Goal: Task Accomplishment & Management: Manage account settings

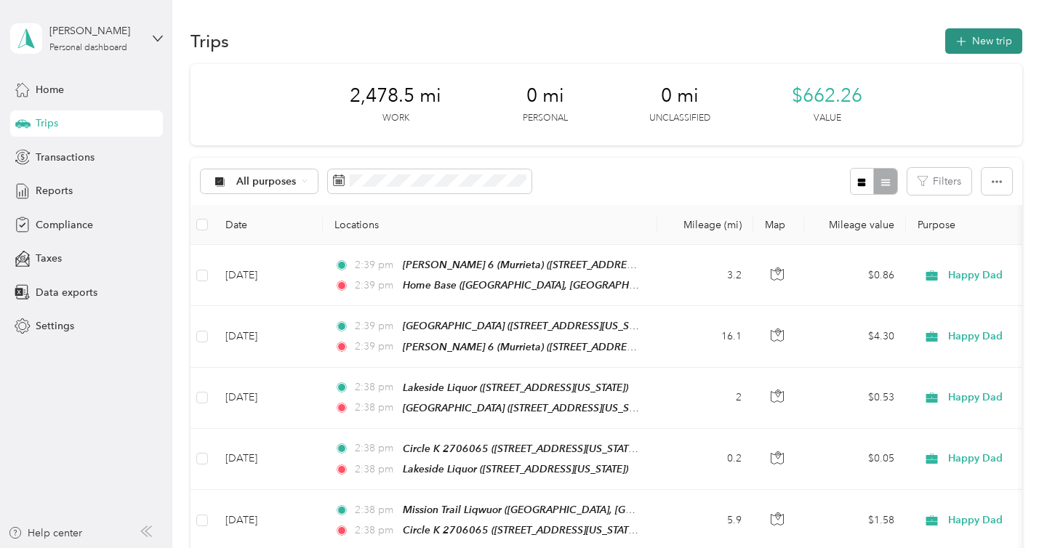
click at [1003, 40] on button "New trip" at bounding box center [983, 40] width 77 height 25
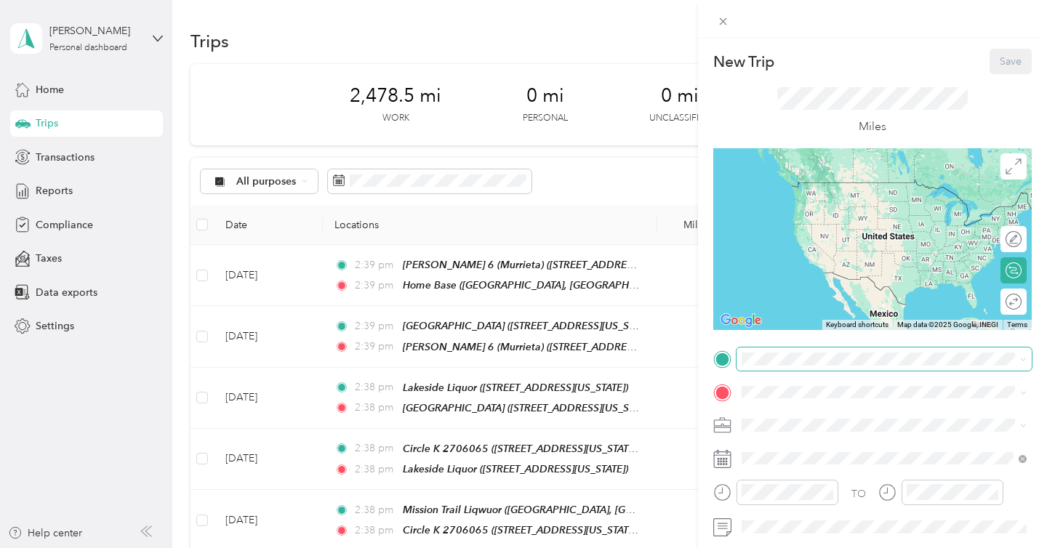
click at [798, 351] on span at bounding box center [883, 358] width 295 height 23
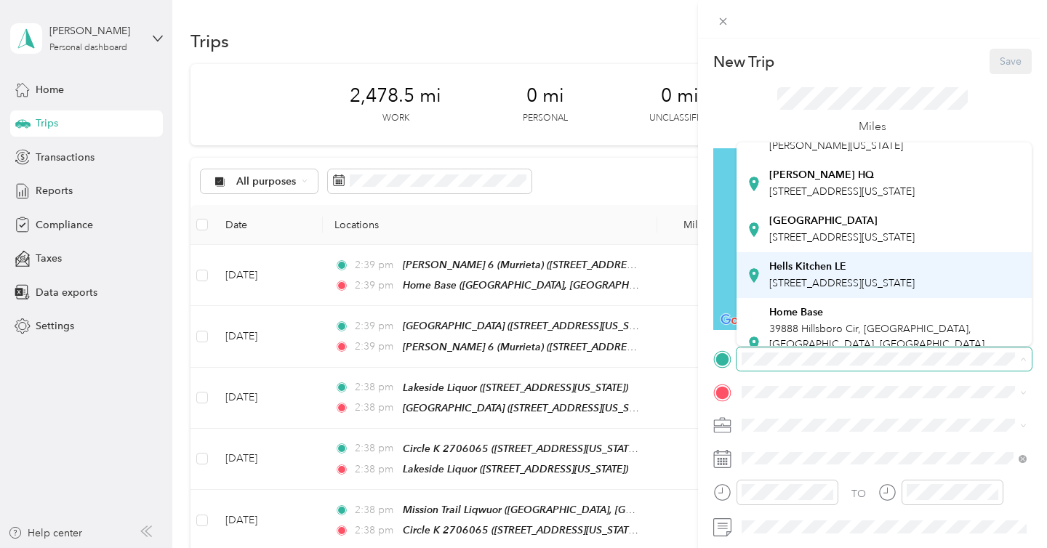
scroll to position [162, 0]
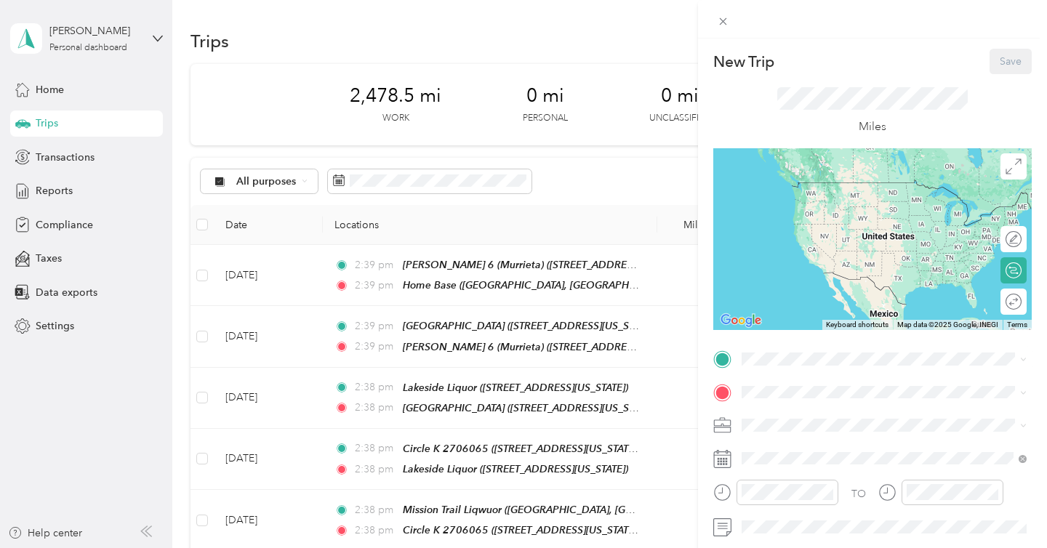
click at [814, 292] on span "39888 Hillsboro Cir, [GEOGRAPHIC_DATA], [GEOGRAPHIC_DATA], [GEOGRAPHIC_DATA] , …" at bounding box center [879, 263] width 221 height 58
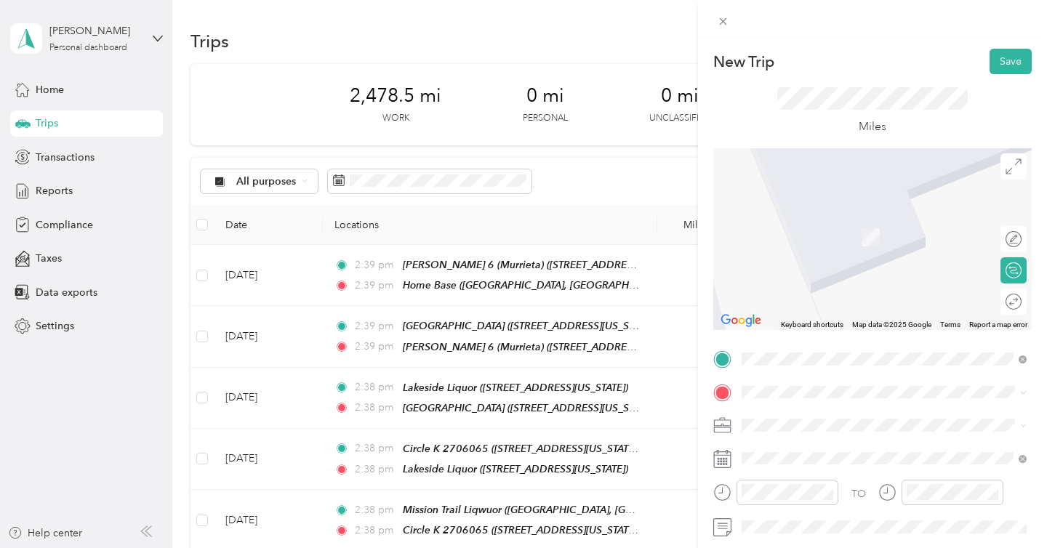
click at [840, 221] on strong "SB 139 ([GEOGRAPHIC_DATA])" at bounding box center [845, 219] width 153 height 13
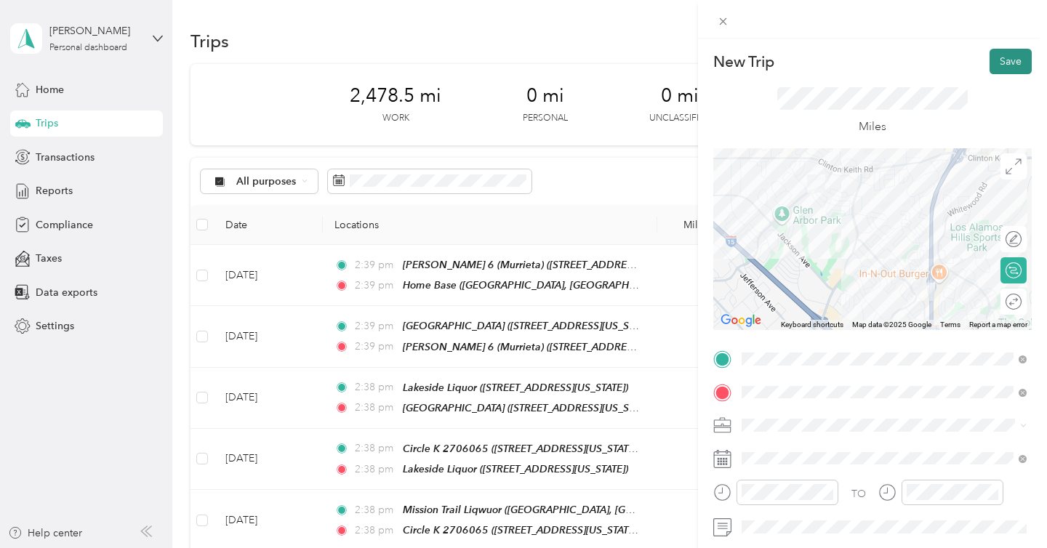
click at [1020, 56] on button "Save" at bounding box center [1010, 61] width 42 height 25
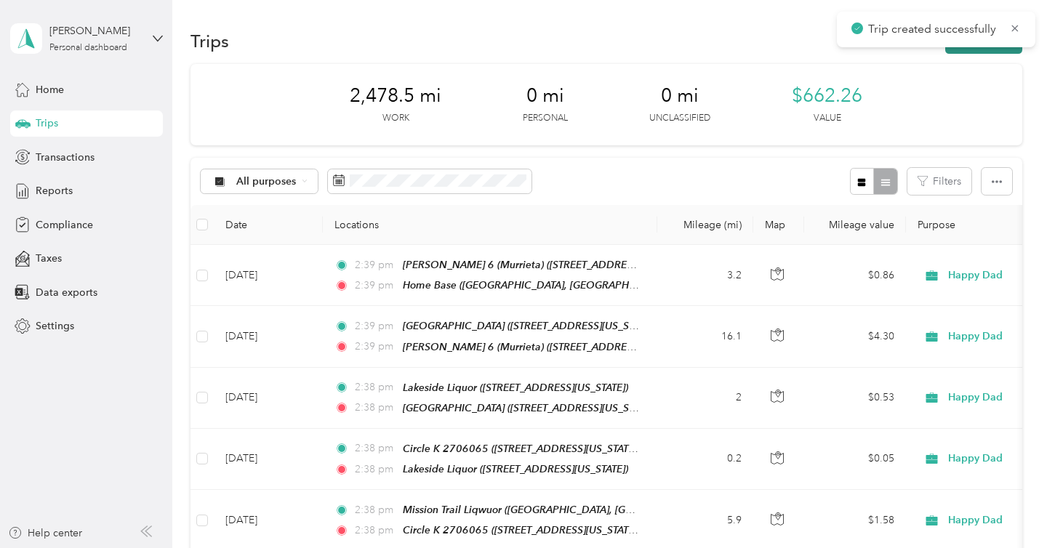
click at [958, 49] on button "New trip" at bounding box center [983, 40] width 77 height 25
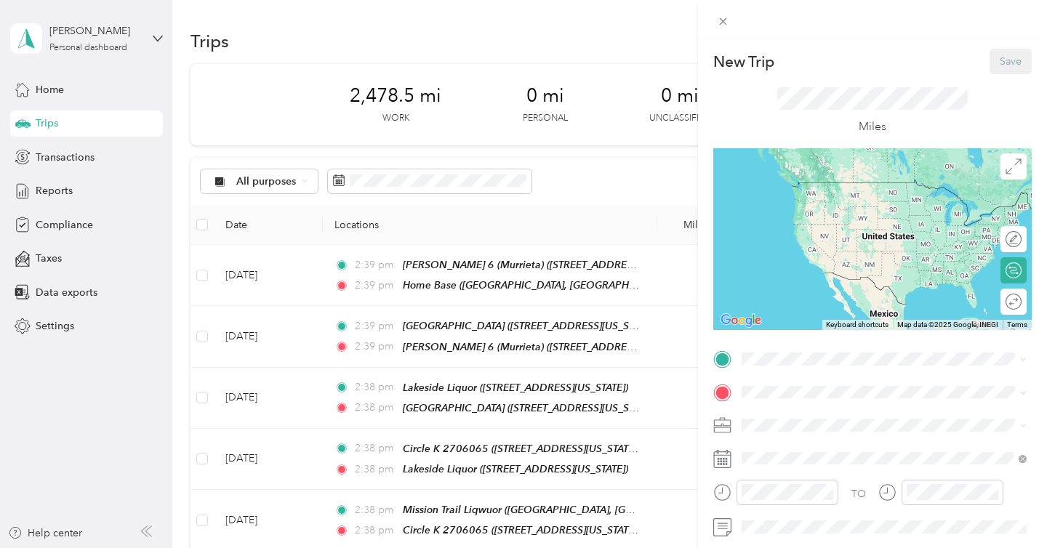
click at [512, 175] on div "New Trip Save This trip cannot be edited because it is either under review, app…" at bounding box center [523, 274] width 1047 height 548
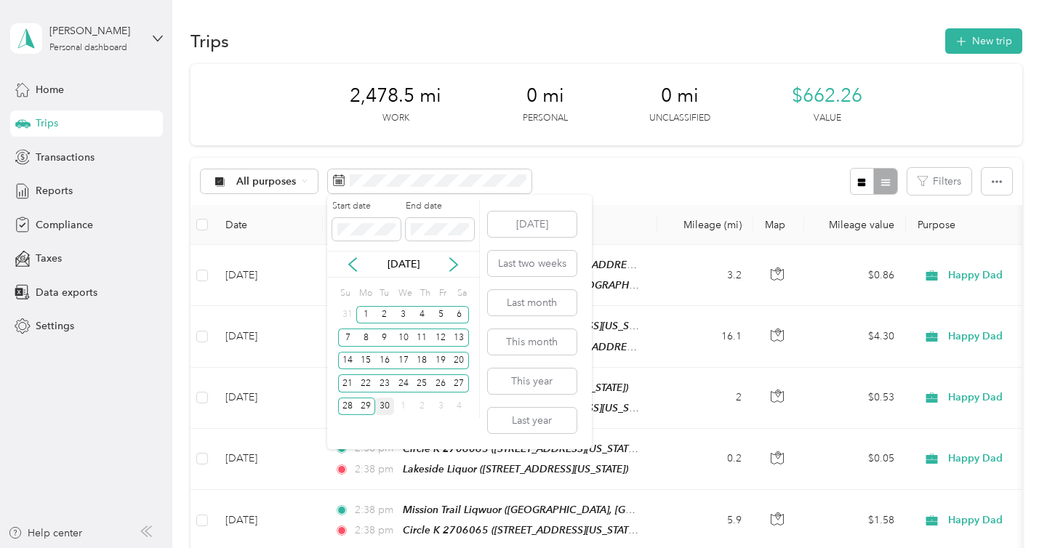
click at [369, 304] on div "1" at bounding box center [365, 314] width 19 height 23
click at [369, 309] on div "1" at bounding box center [365, 315] width 19 height 18
click at [385, 406] on div "30" at bounding box center [384, 407] width 19 height 18
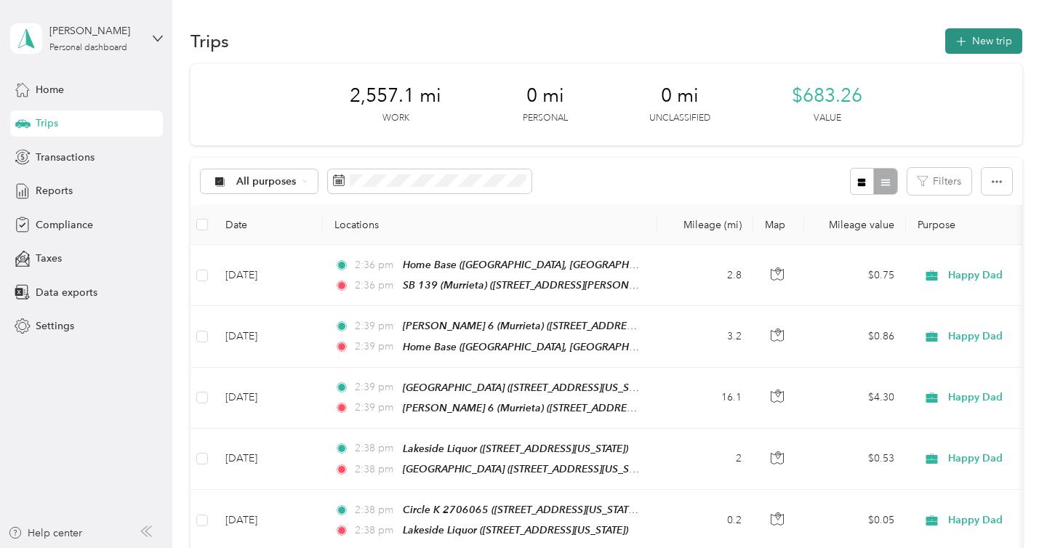
click at [978, 42] on button "New trip" at bounding box center [983, 40] width 77 height 25
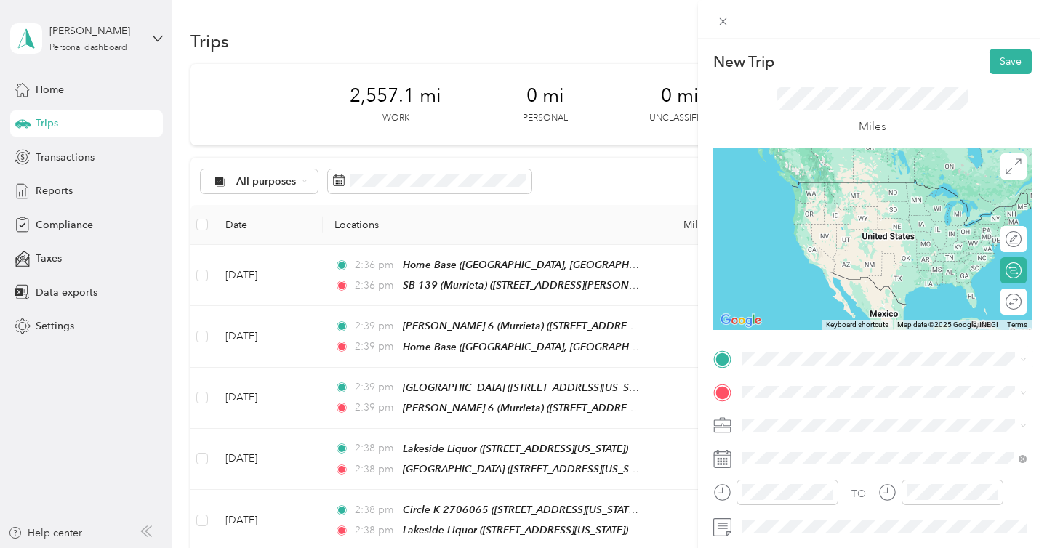
click at [856, 213] on div "SB 139 (Murrieta) [STREET_ADDRESS][PERSON_NAME][US_STATE]" at bounding box center [883, 195] width 275 height 36
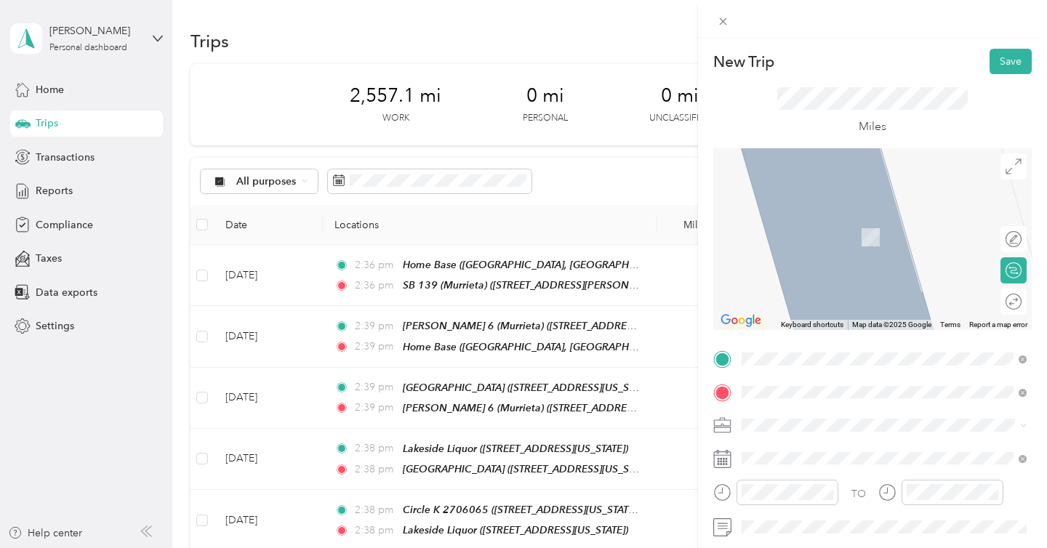
click at [880, 220] on div "R686 (Temecula)" at bounding box center [841, 220] width 145 height 13
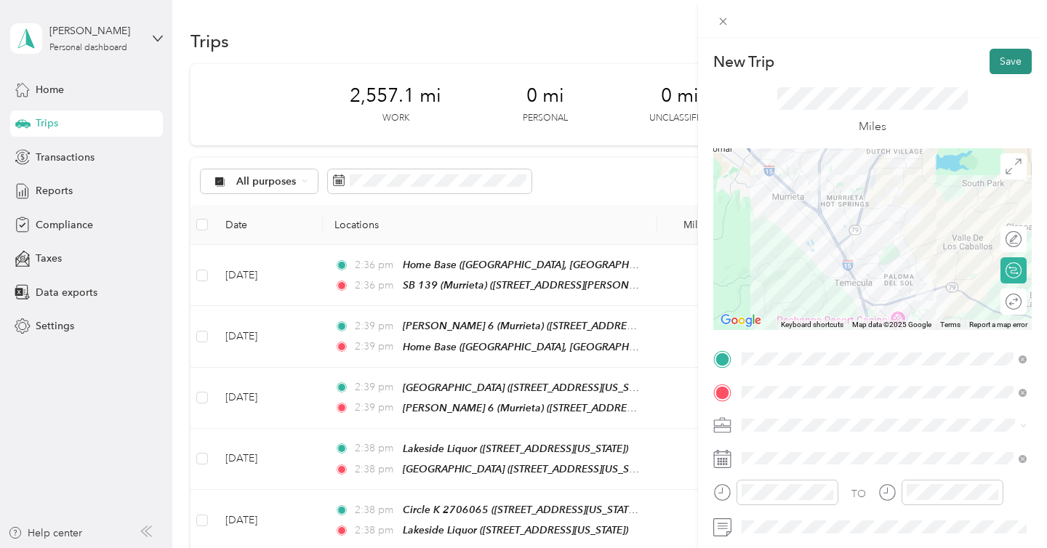
click at [1013, 60] on button "Save" at bounding box center [1010, 61] width 42 height 25
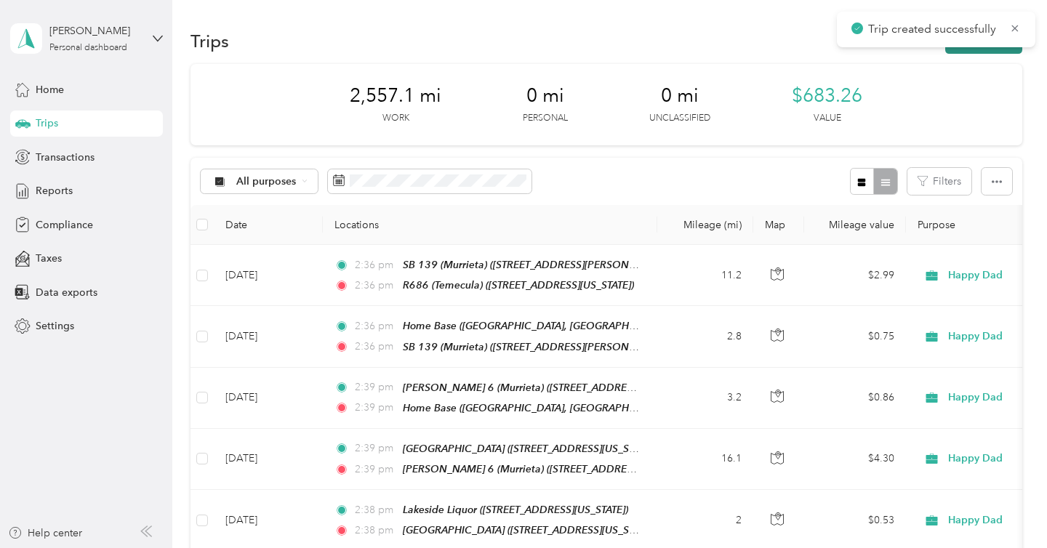
click at [1003, 51] on button "New trip" at bounding box center [983, 40] width 77 height 25
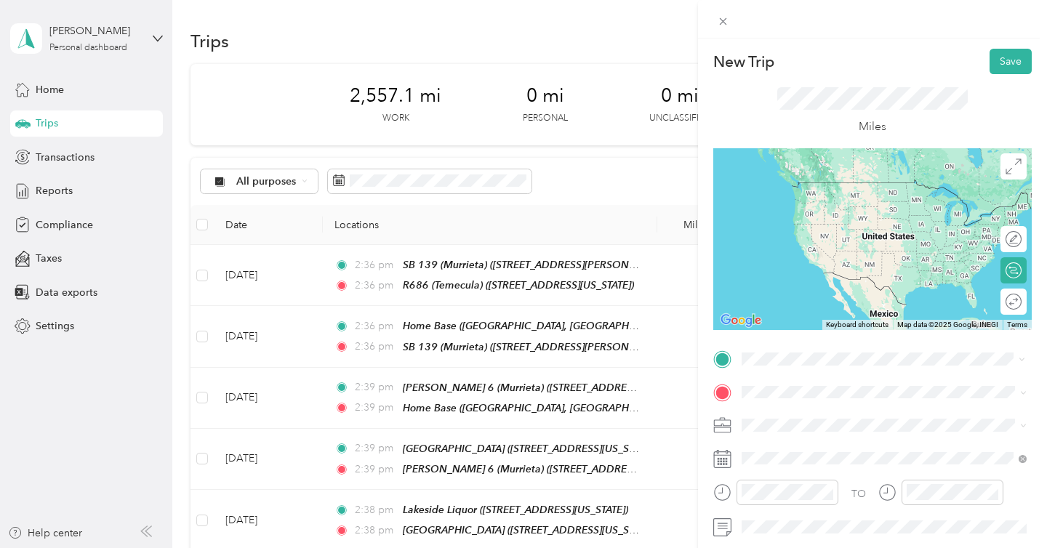
click at [890, 212] on div "R686 (Temecula) [STREET_ADDRESS][US_STATE]" at bounding box center [841, 196] width 145 height 31
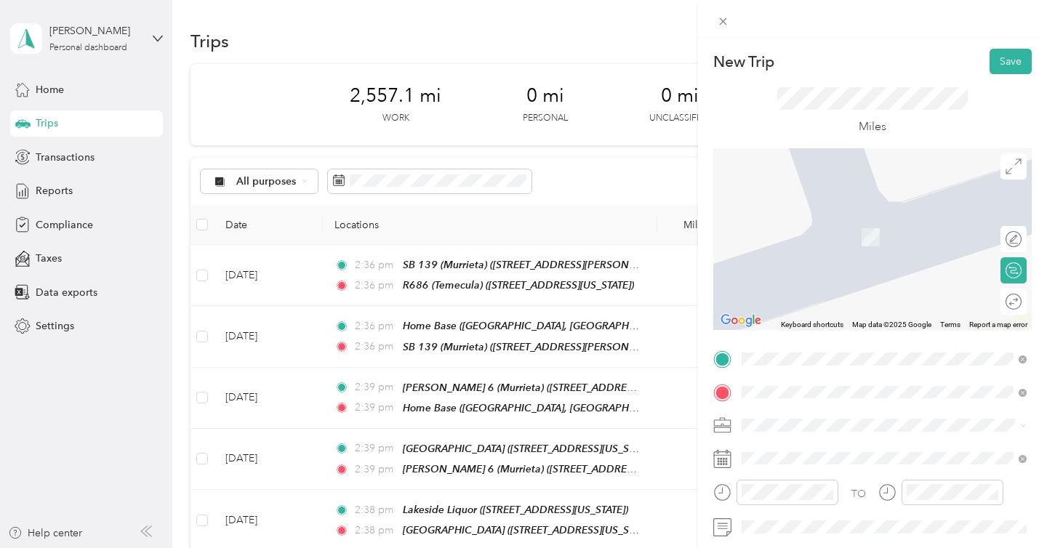
click at [901, 231] on span "[STREET_ADDRESS][US_STATE]" at bounding box center [841, 236] width 145 height 12
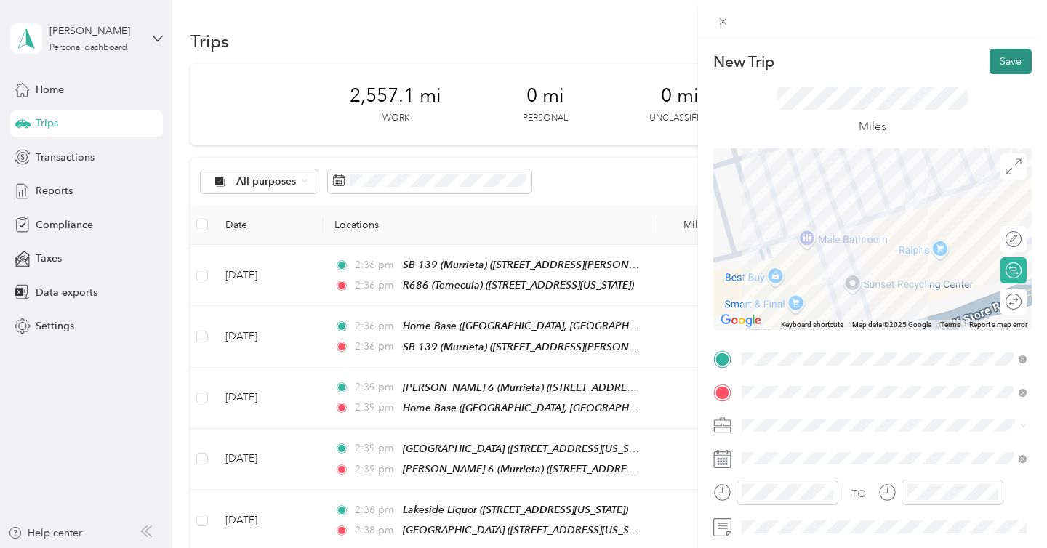
click at [1006, 70] on button "Save" at bounding box center [1010, 61] width 42 height 25
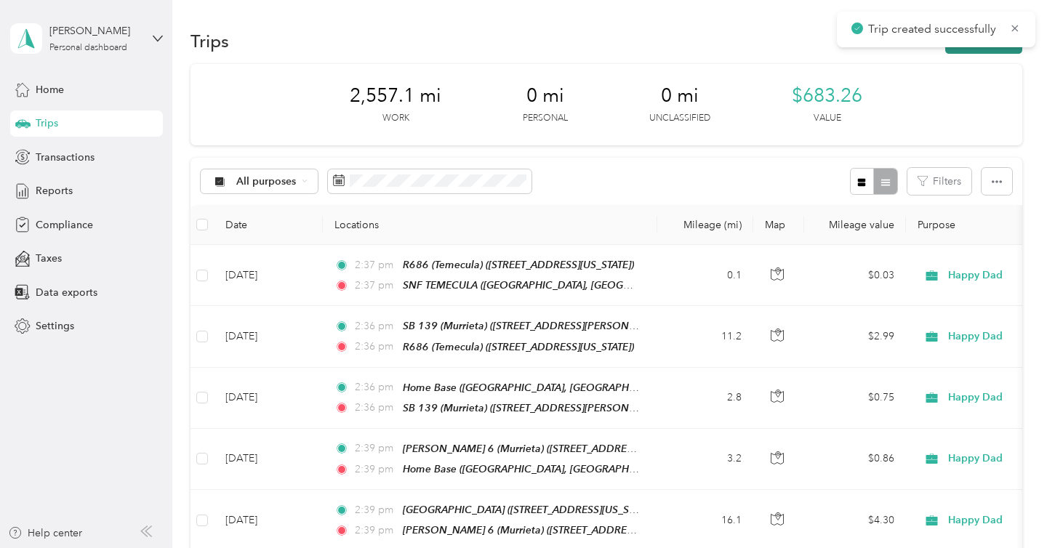
click at [994, 48] on button "New trip" at bounding box center [983, 40] width 77 height 25
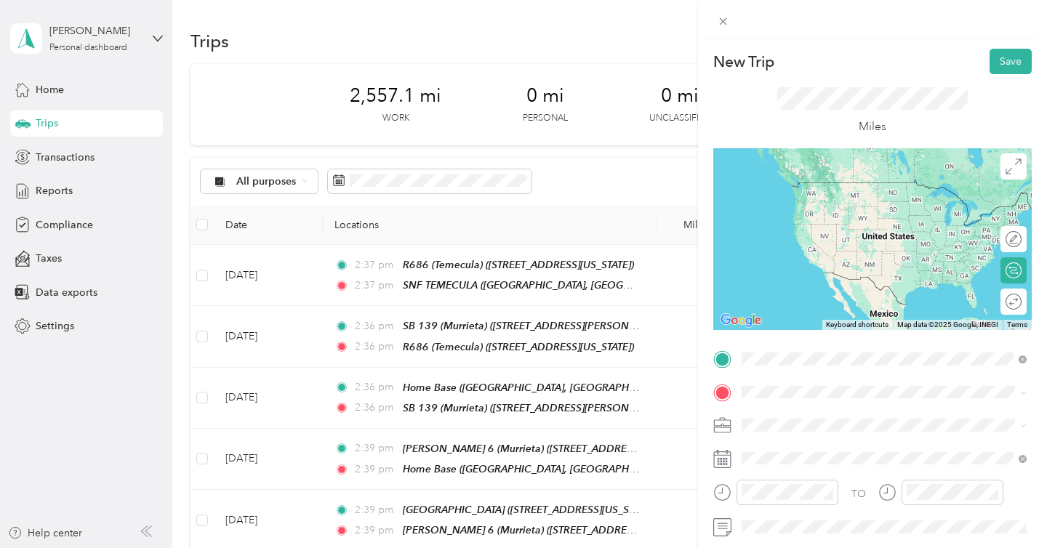
click at [818, 209] on div "SNF MURRIETA [STREET_ADDRESS][US_STATE]" at bounding box center [841, 196] width 145 height 31
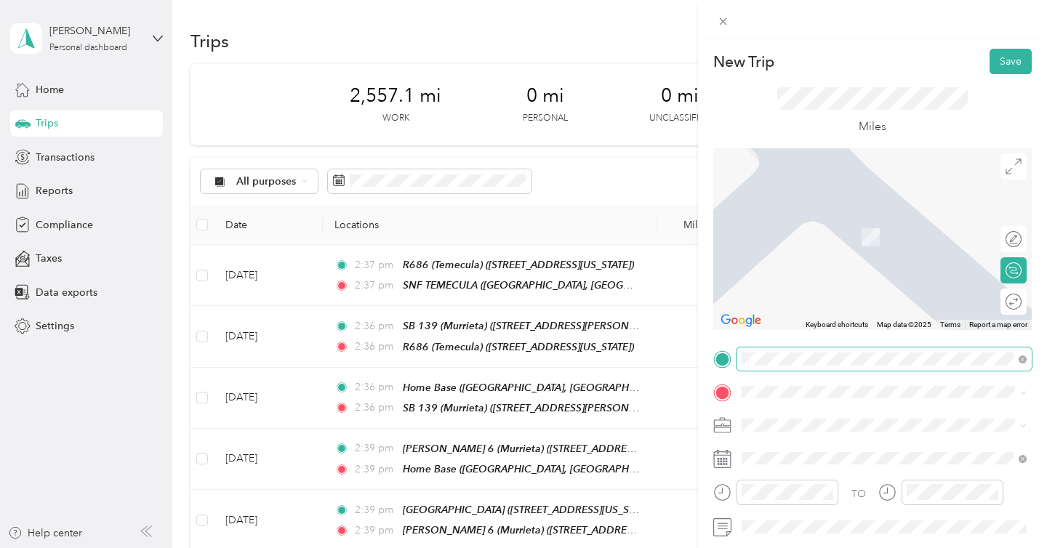
click at [1022, 355] on span at bounding box center [1022, 359] width 8 height 12
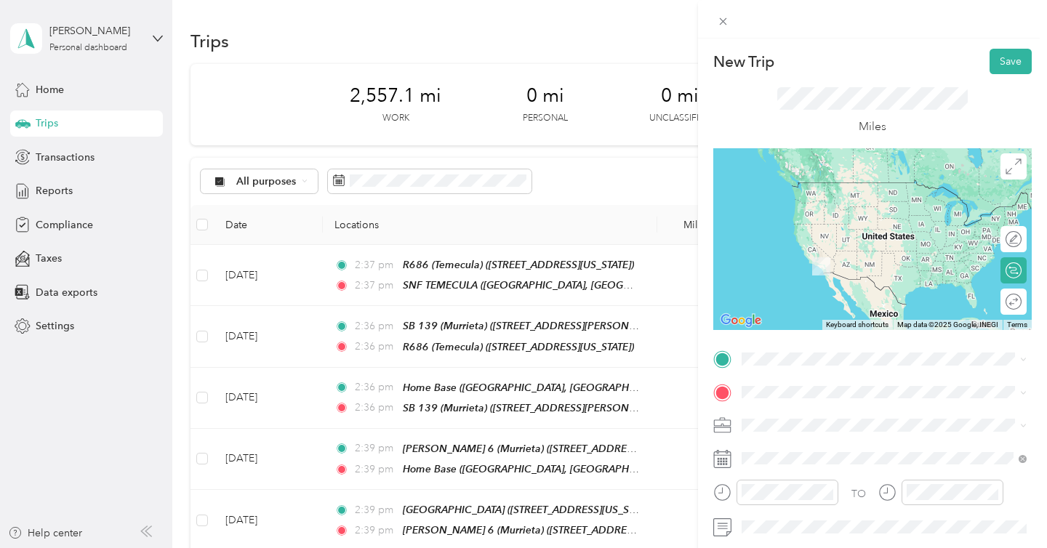
click at [896, 254] on span "[STREET_ADDRESS][US_STATE]" at bounding box center [841, 247] width 145 height 12
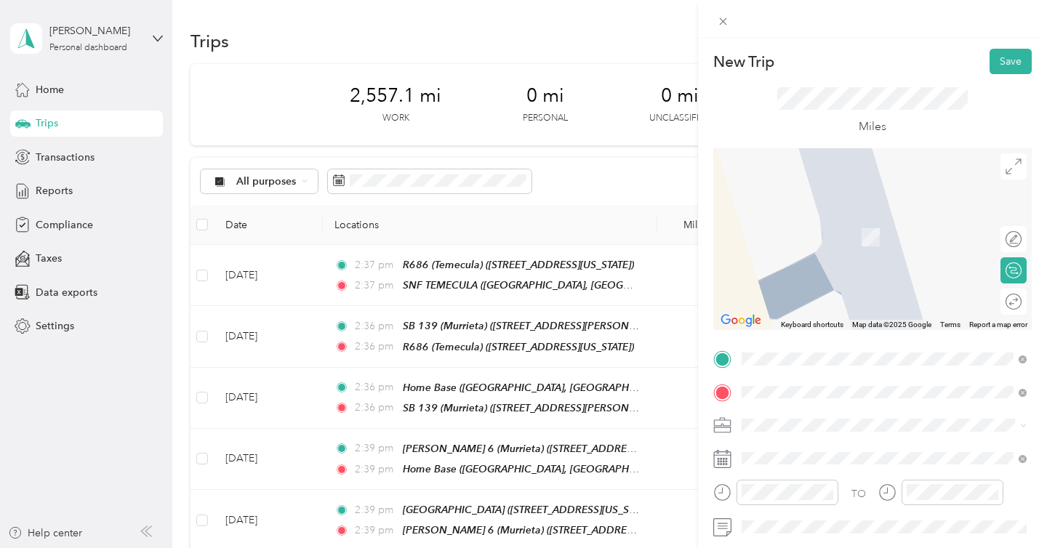
click at [858, 233] on span "[STREET_ADDRESS][US_STATE]" at bounding box center [841, 236] width 145 height 12
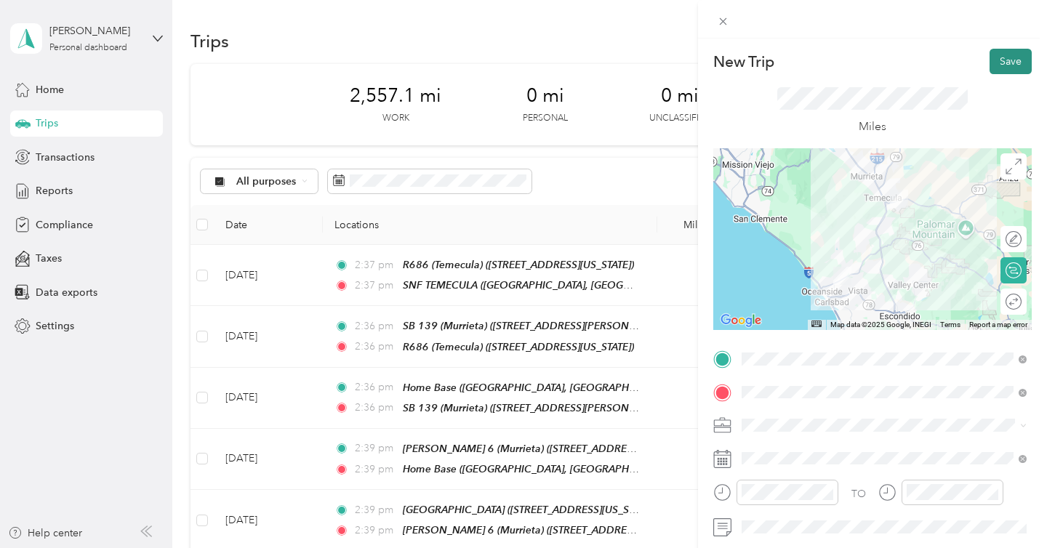
click at [1012, 57] on button "Save" at bounding box center [1010, 61] width 42 height 25
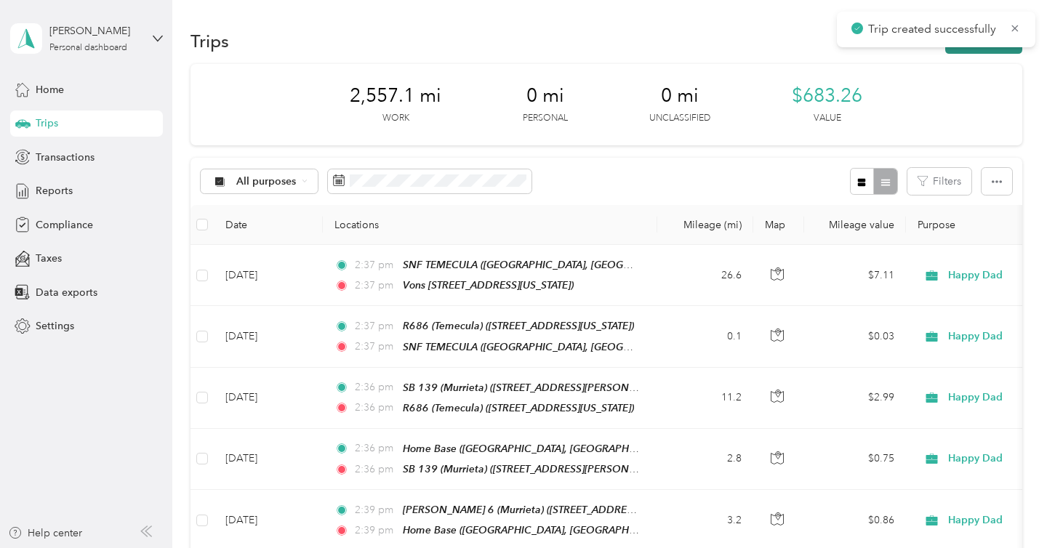
click at [997, 48] on button "New trip" at bounding box center [983, 40] width 77 height 25
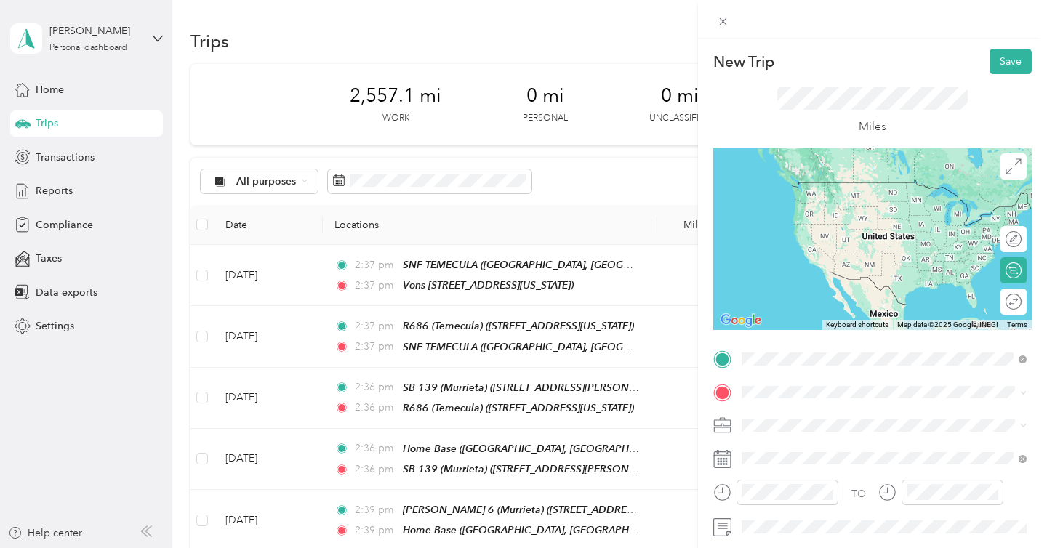
click at [818, 421] on div "Vons 2360" at bounding box center [841, 416] width 145 height 13
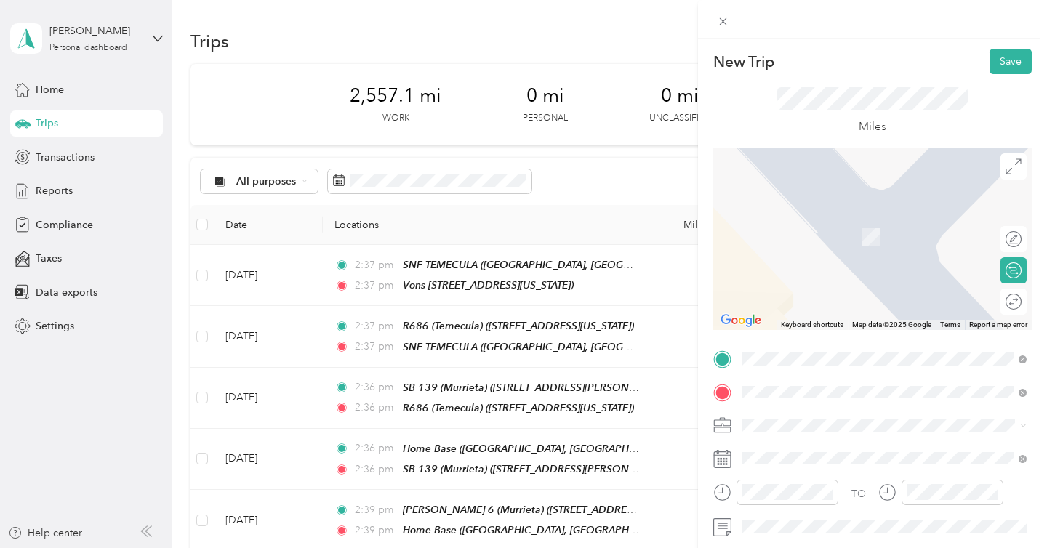
click at [864, 282] on span "[STREET_ADDRESS][US_STATE]" at bounding box center [841, 282] width 145 height 12
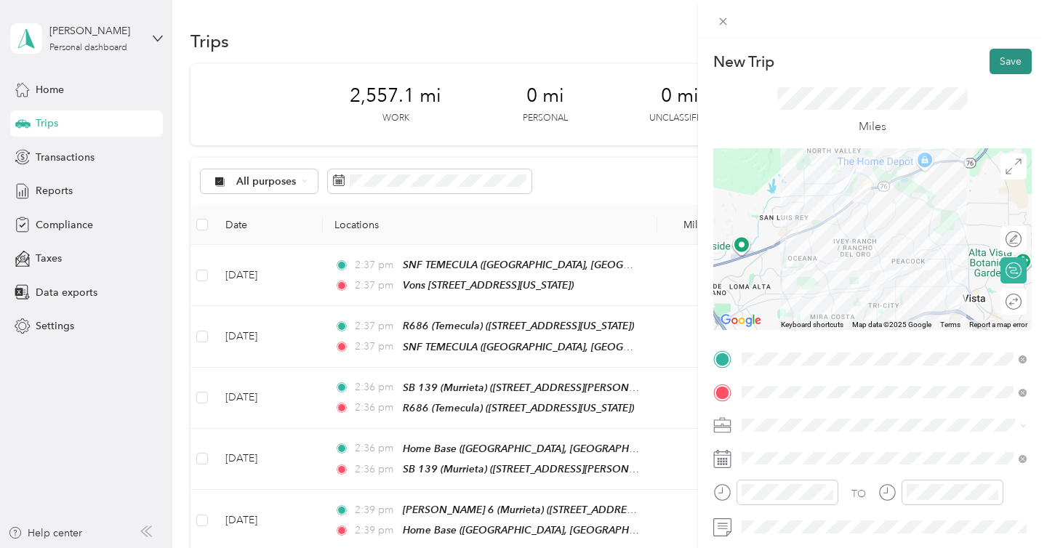
click at [1012, 60] on button "Save" at bounding box center [1010, 61] width 42 height 25
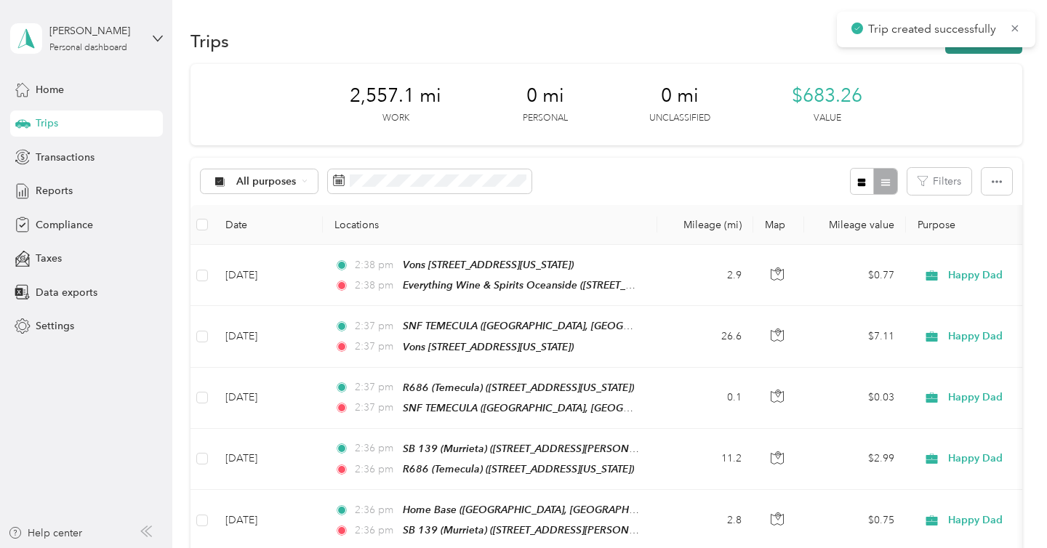
click at [993, 51] on button "New trip" at bounding box center [983, 40] width 77 height 25
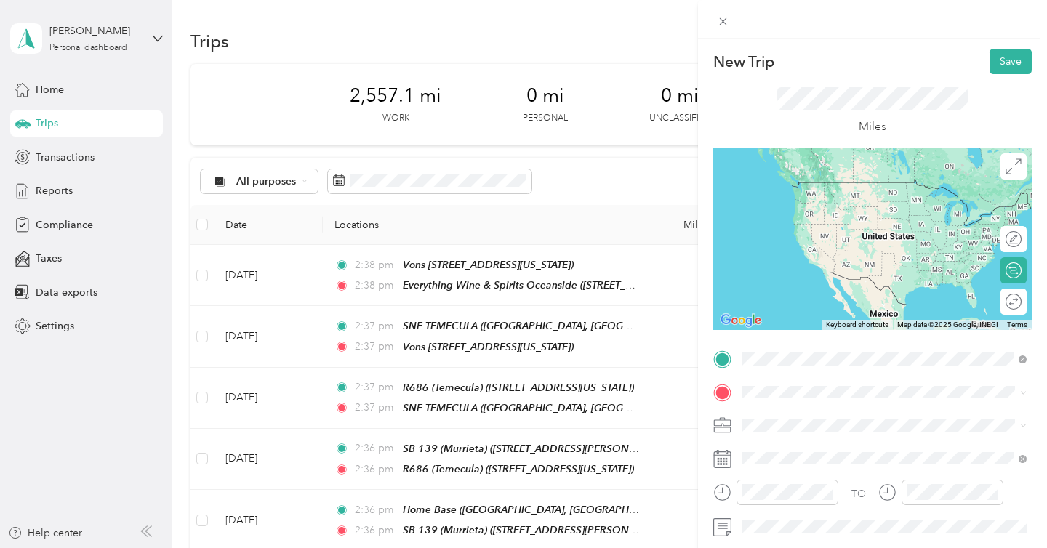
click at [796, 439] on span "[STREET_ADDRESS][US_STATE]" at bounding box center [841, 433] width 145 height 12
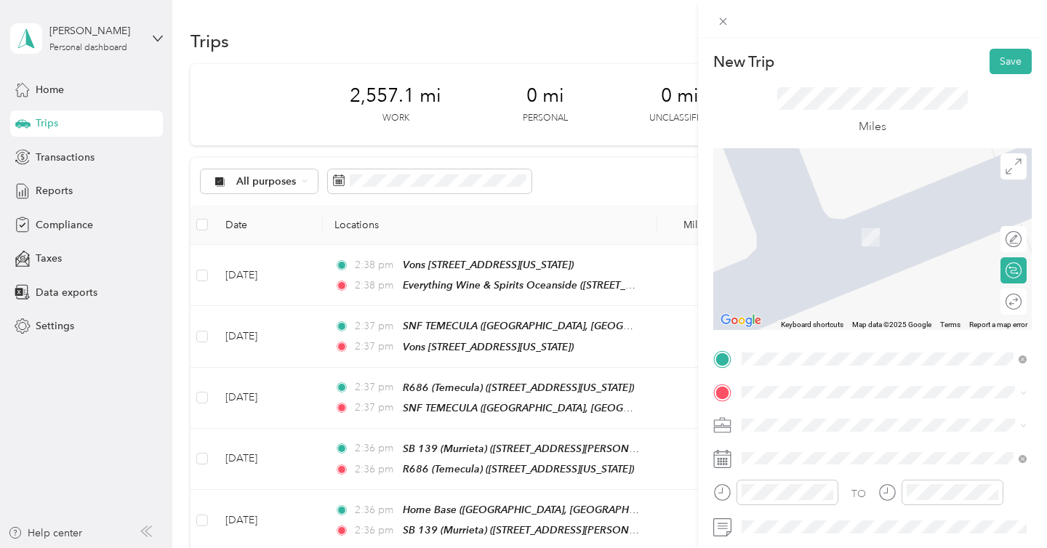
click at [858, 288] on span "[STREET_ADDRESS][US_STATE]" at bounding box center [841, 281] width 145 height 12
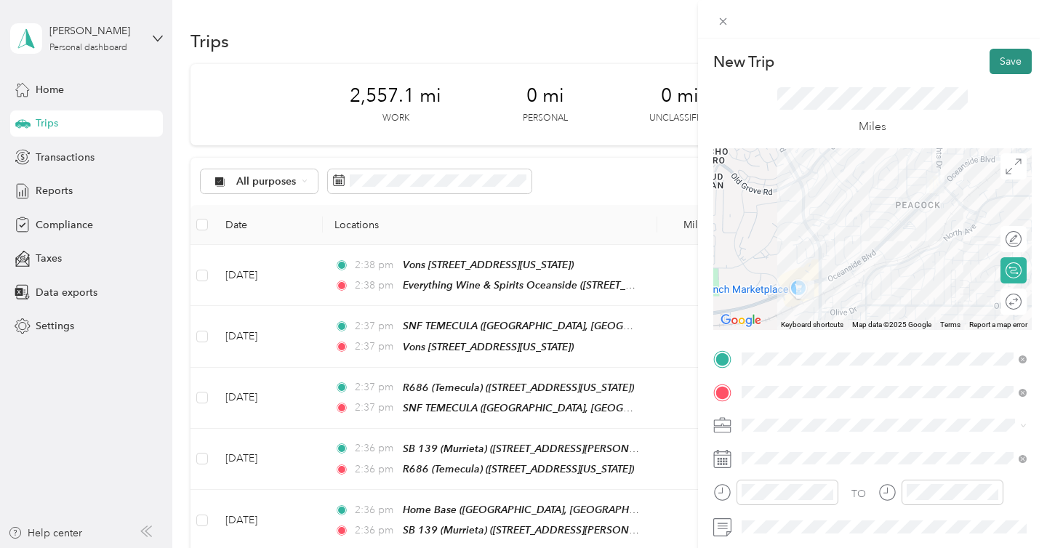
click at [1017, 65] on button "Save" at bounding box center [1010, 61] width 42 height 25
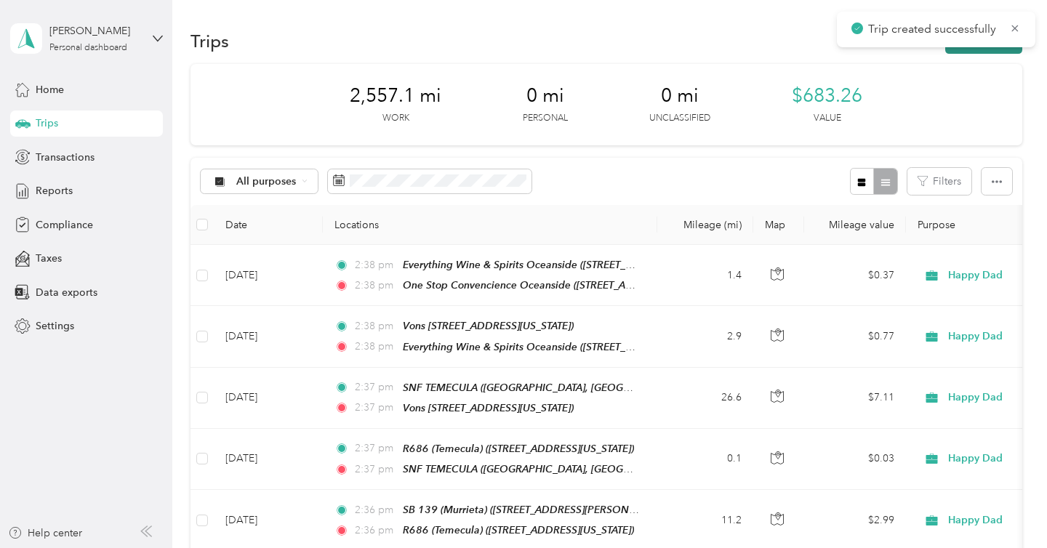
click at [1000, 53] on div "Trips New trip" at bounding box center [606, 40] width 832 height 31
click at [999, 51] on button "New trip" at bounding box center [983, 40] width 77 height 25
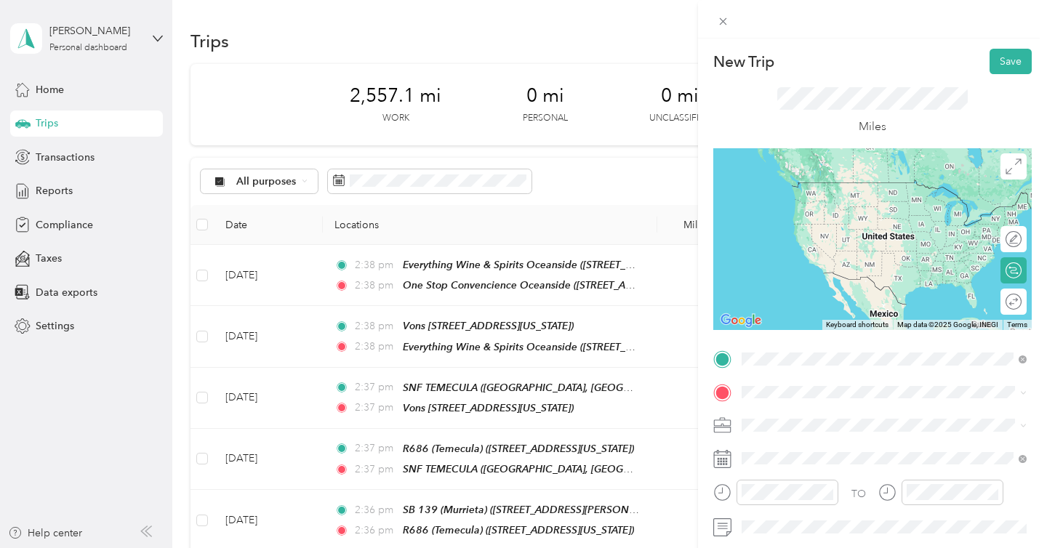
click at [845, 256] on span "[STREET_ADDRESS][US_STATE]" at bounding box center [841, 250] width 145 height 12
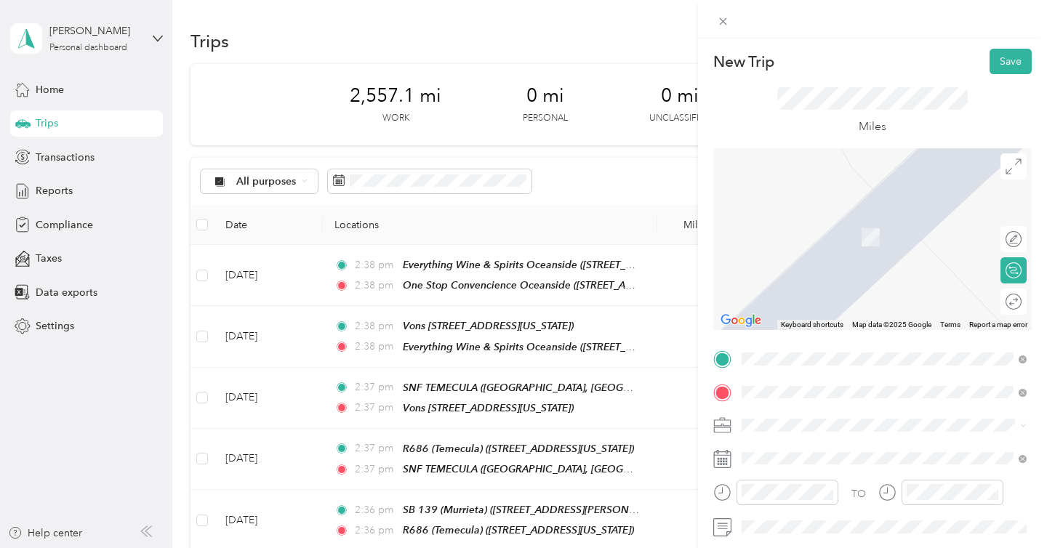
click at [842, 244] on div "Emerald Spirits Vista [STREET_ADDRESS][US_STATE]" at bounding box center [841, 229] width 145 height 31
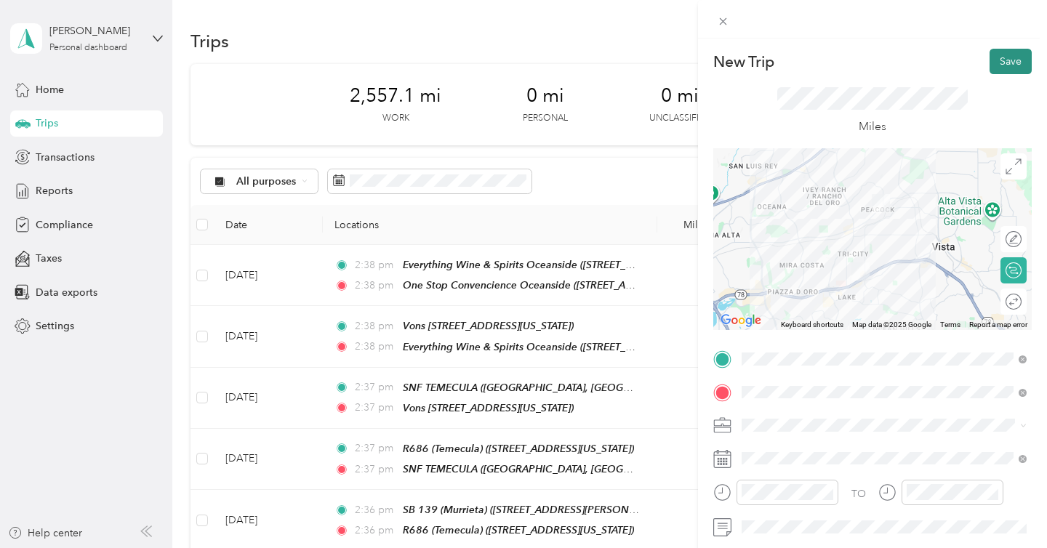
click at [1021, 67] on button "Save" at bounding box center [1010, 61] width 42 height 25
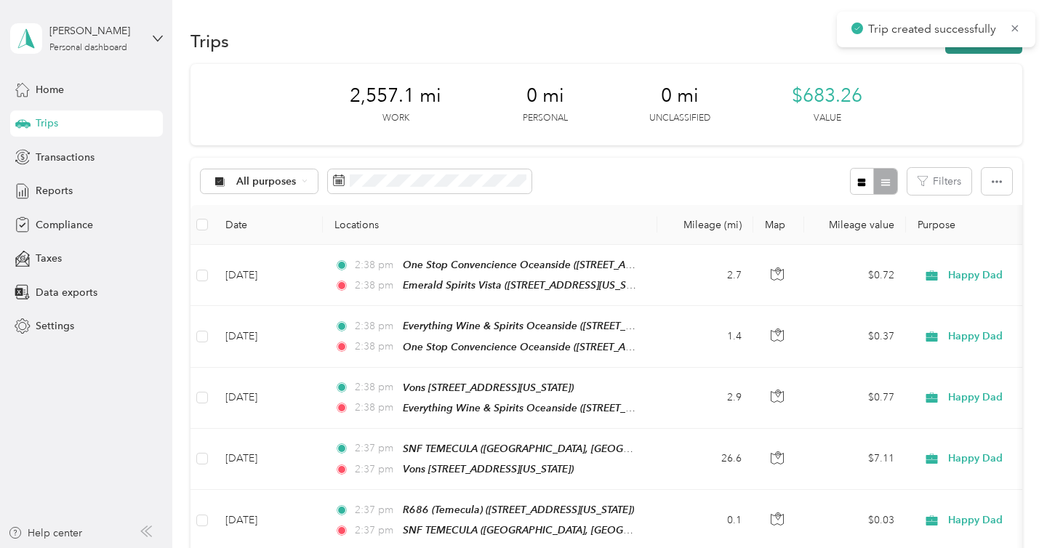
click at [992, 52] on button "New trip" at bounding box center [983, 40] width 77 height 25
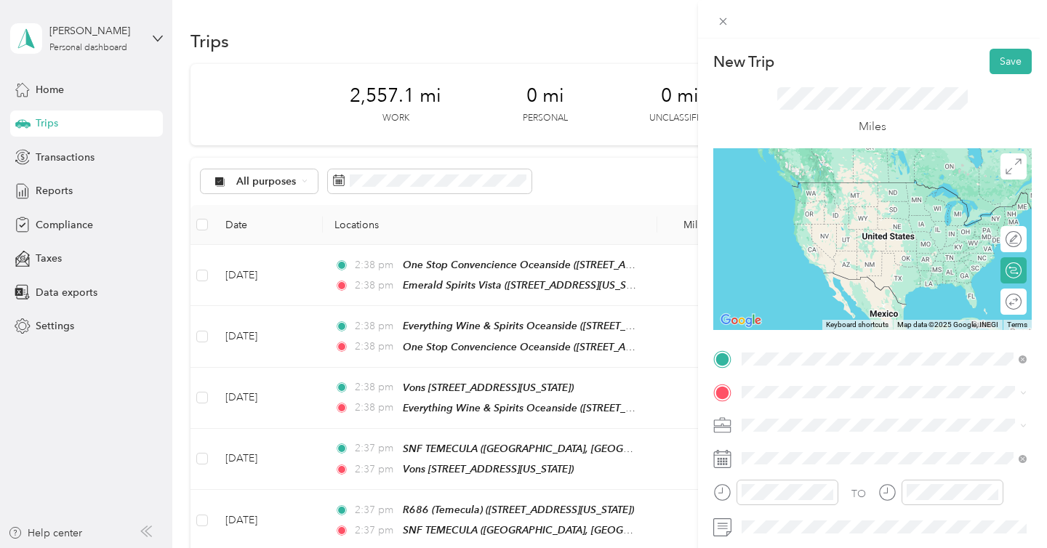
click at [866, 212] on div "Emerald Spirits Vista [STREET_ADDRESS][US_STATE]" at bounding box center [841, 196] width 145 height 31
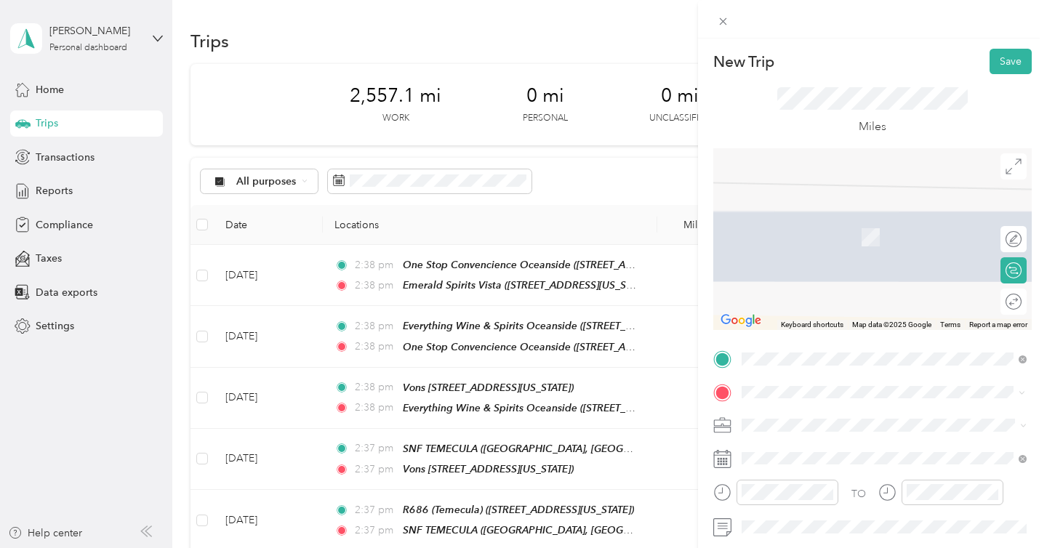
click at [810, 290] on div "Crafted Selections [GEOGRAPHIC_DATA] [STREET_ADDRESS][US_STATE]" at bounding box center [868, 274] width 199 height 31
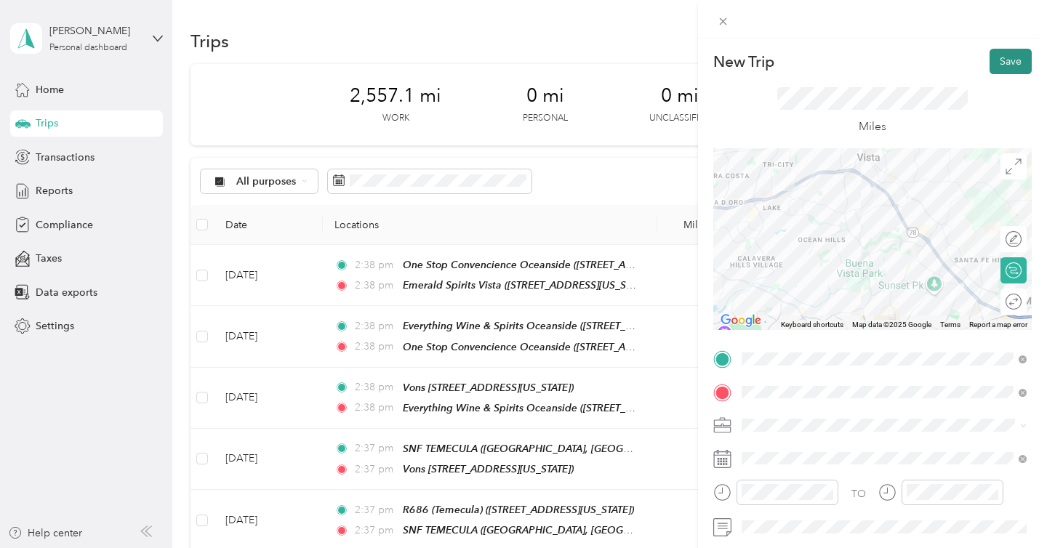
click at [1012, 61] on button "Save" at bounding box center [1010, 61] width 42 height 25
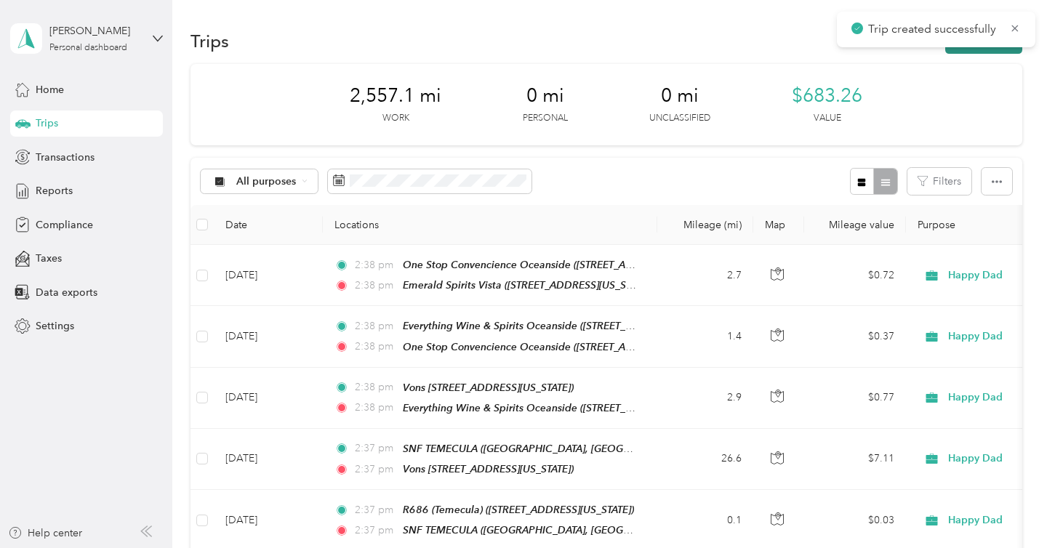
click at [995, 49] on button "New trip" at bounding box center [983, 40] width 77 height 25
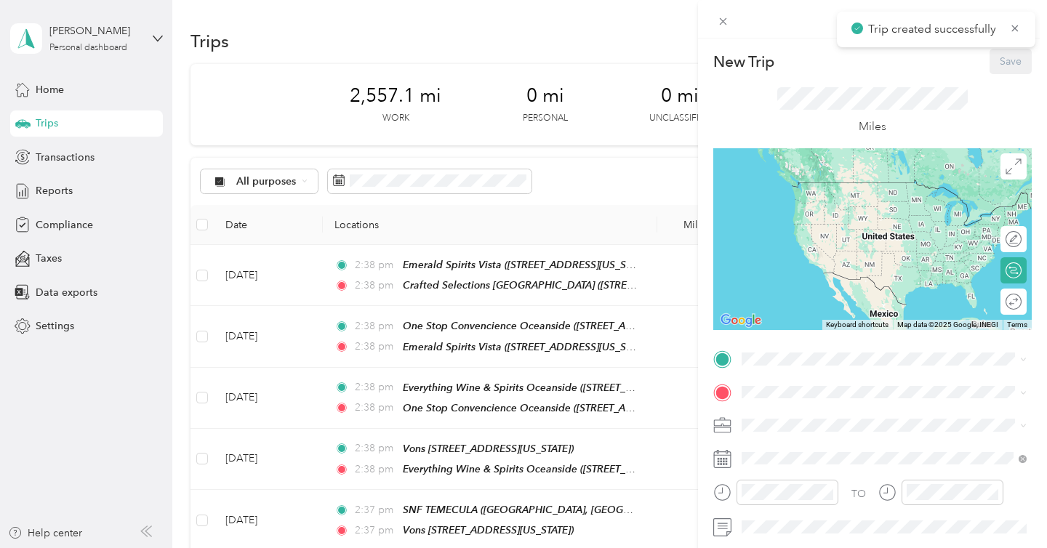
click at [735, 360] on div at bounding box center [872, 358] width 318 height 23
click at [802, 211] on div "Crafted Selections [GEOGRAPHIC_DATA] [STREET_ADDRESS][US_STATE]" at bounding box center [868, 196] width 199 height 31
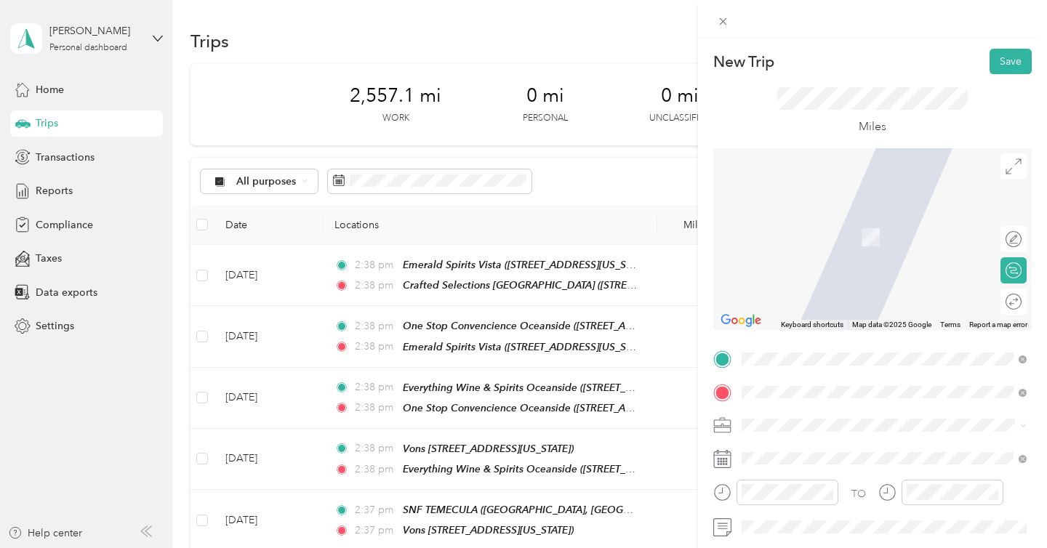
click at [897, 252] on li "R683 ([GEOGRAPHIC_DATA]) [STREET_ADDRESS][US_STATE]" at bounding box center [883, 229] width 295 height 46
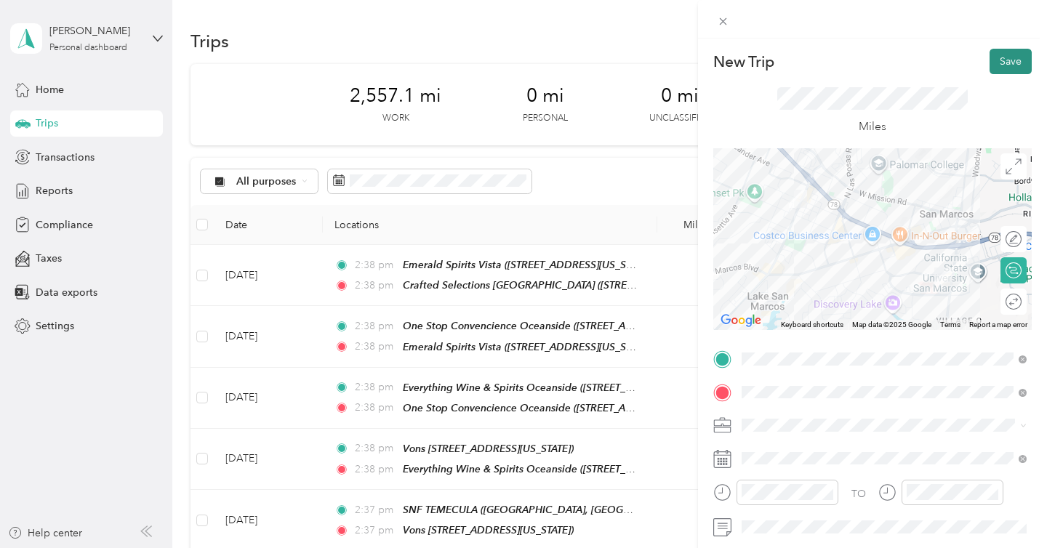
click at [995, 63] on button "Save" at bounding box center [1010, 61] width 42 height 25
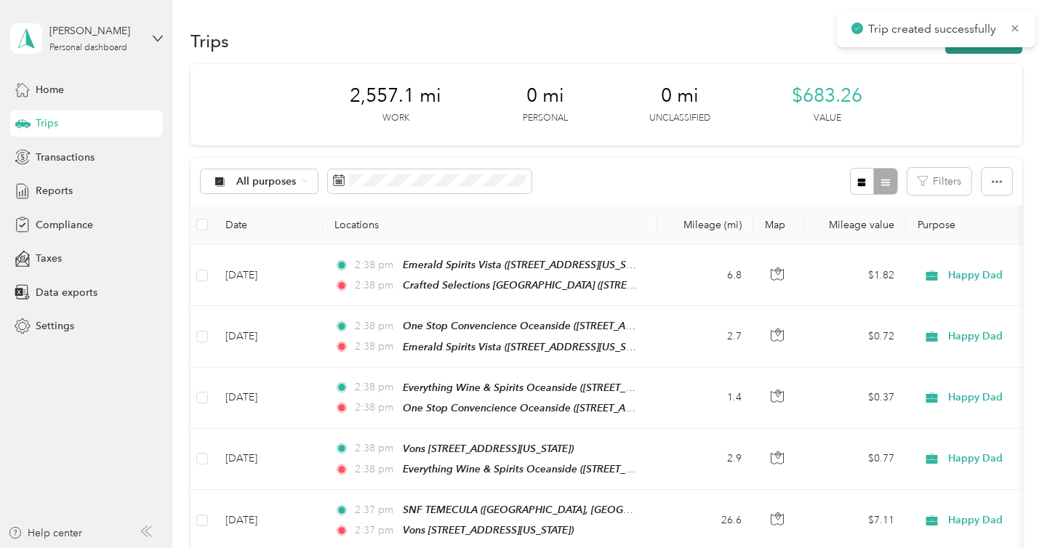
click at [988, 47] on button "New trip" at bounding box center [983, 40] width 77 height 25
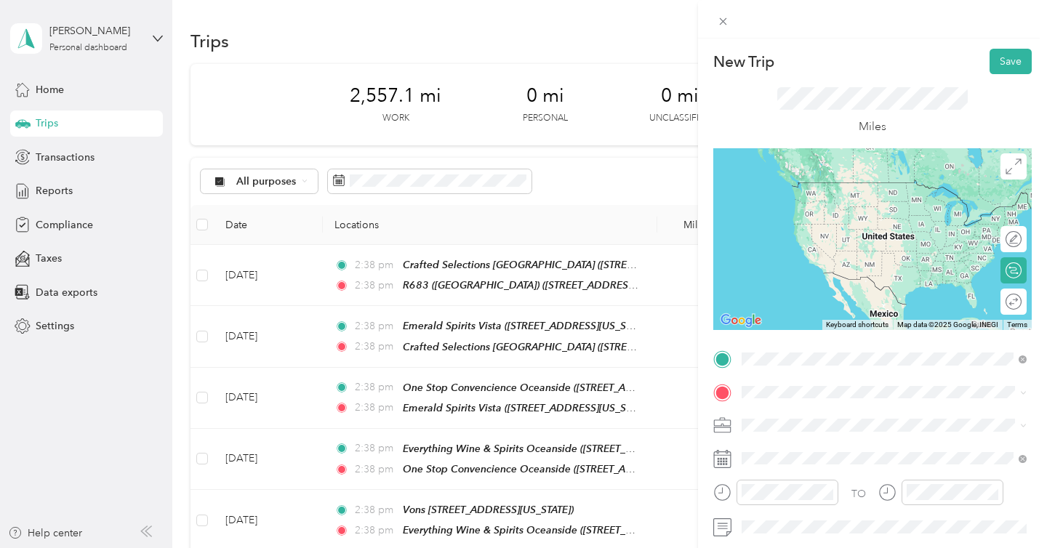
click at [894, 219] on li "R683 ([GEOGRAPHIC_DATA]) [STREET_ADDRESS][US_STATE]" at bounding box center [883, 196] width 295 height 46
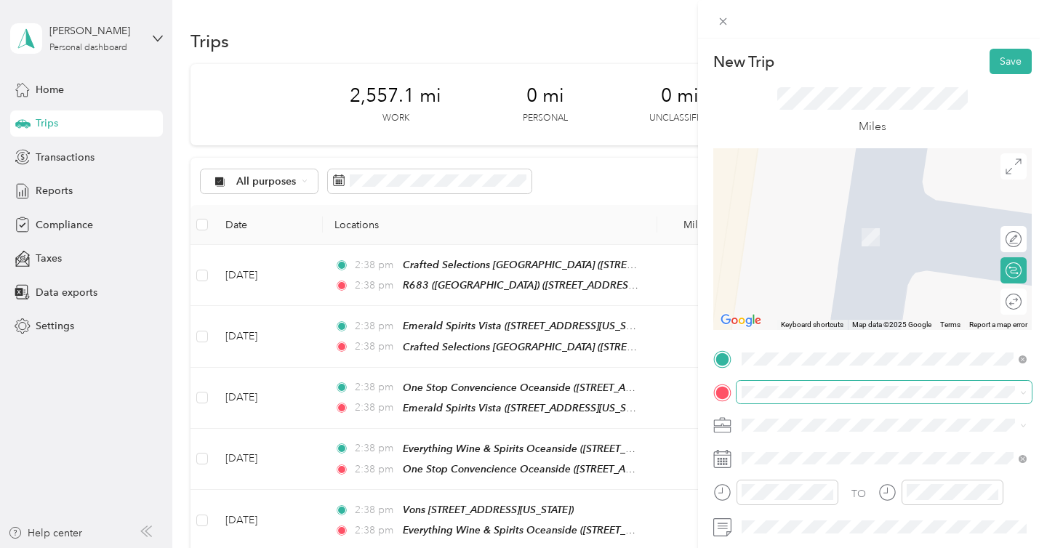
click at [824, 399] on span at bounding box center [883, 392] width 295 height 23
click at [846, 290] on div "Sidewalk Liquor [STREET_ADDRESS][US_STATE]" at bounding box center [841, 274] width 145 height 31
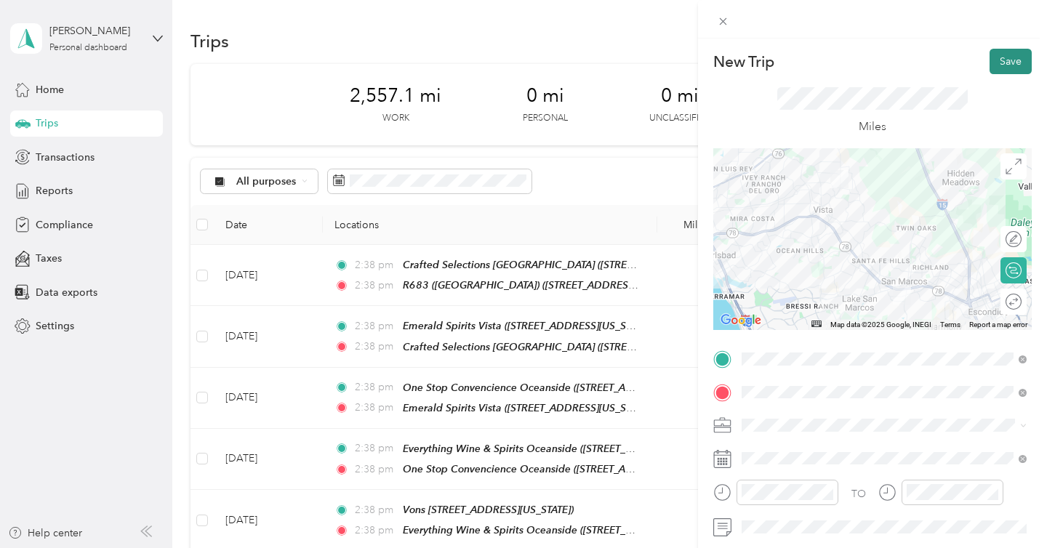
click at [1000, 71] on button "Save" at bounding box center [1010, 61] width 42 height 25
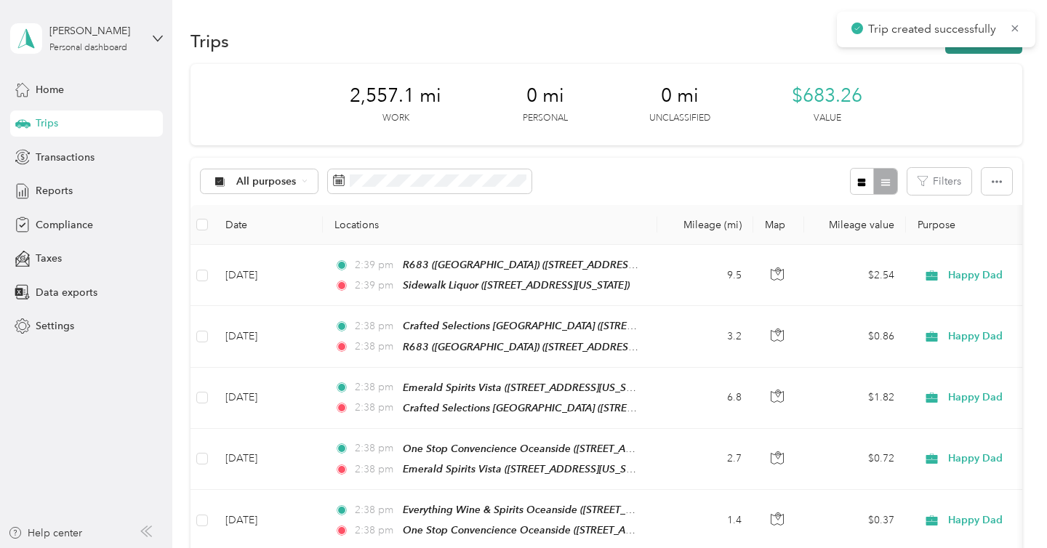
click at [989, 52] on button "New trip" at bounding box center [983, 40] width 77 height 25
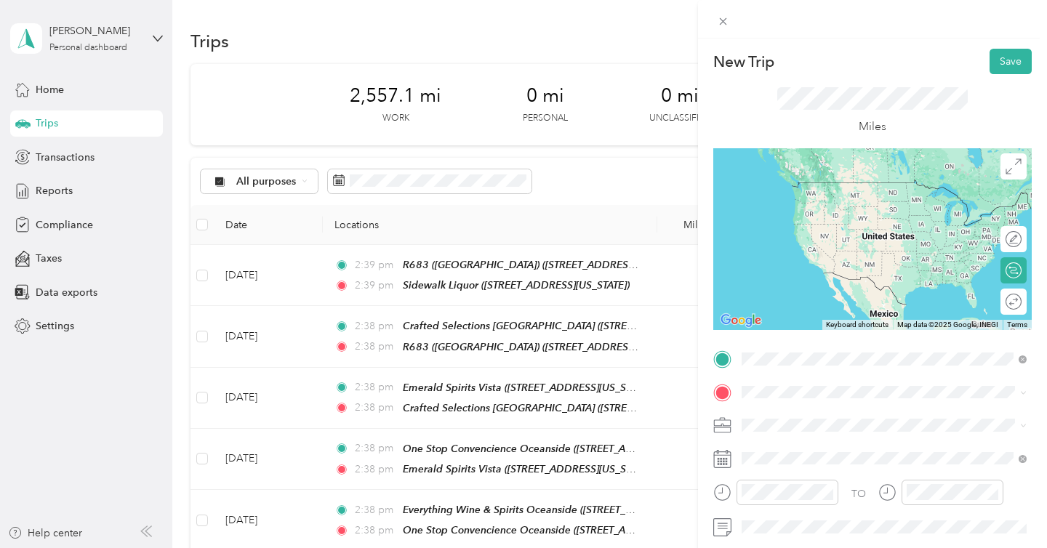
click at [830, 212] on div "Sidewalk Liquor [STREET_ADDRESS][US_STATE]" at bounding box center [841, 196] width 145 height 31
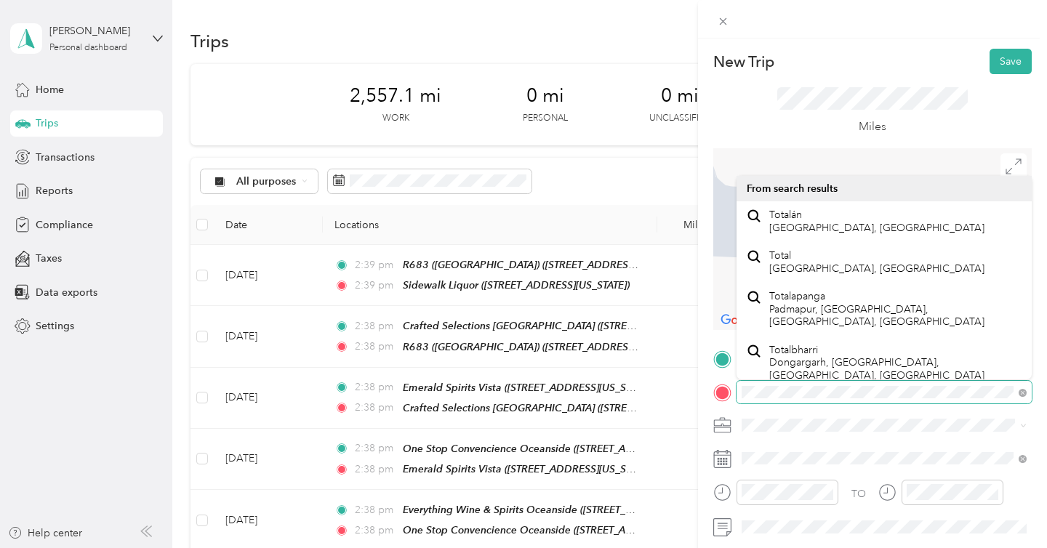
click at [726, 390] on div at bounding box center [872, 392] width 318 height 23
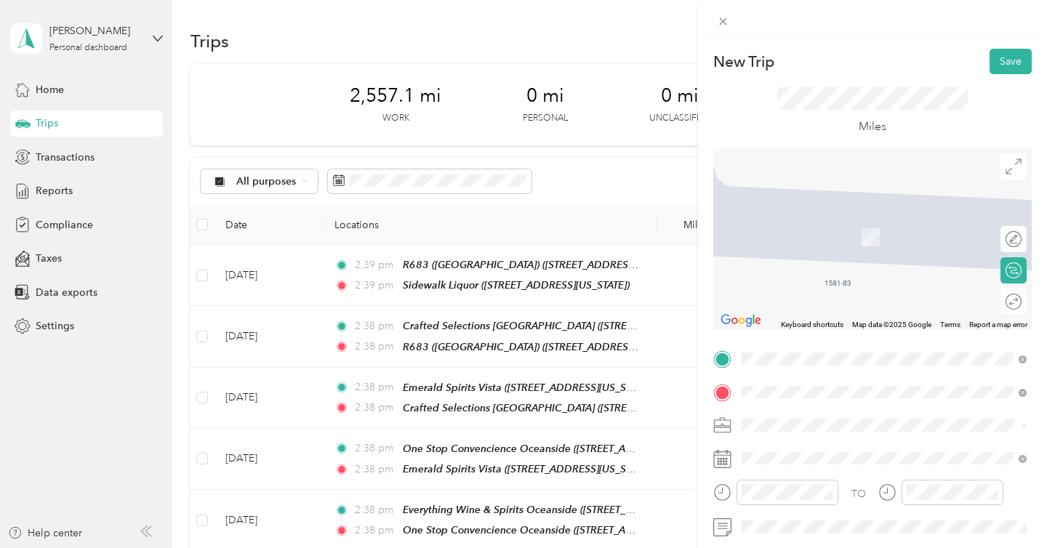
click at [834, 236] on span "[STREET_ADDRESS][US_STATE]" at bounding box center [841, 236] width 145 height 12
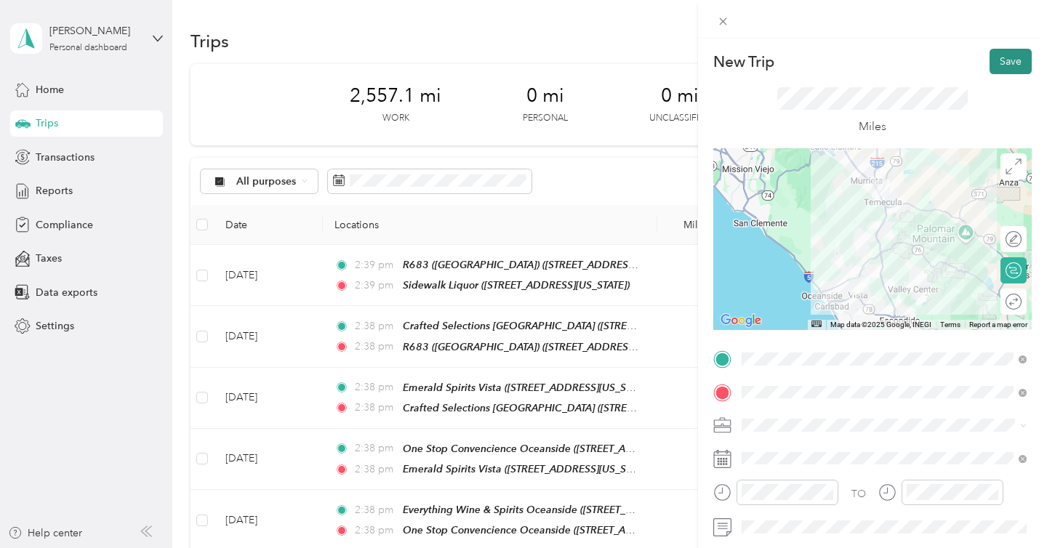
click at [1012, 50] on button "Save" at bounding box center [1010, 61] width 42 height 25
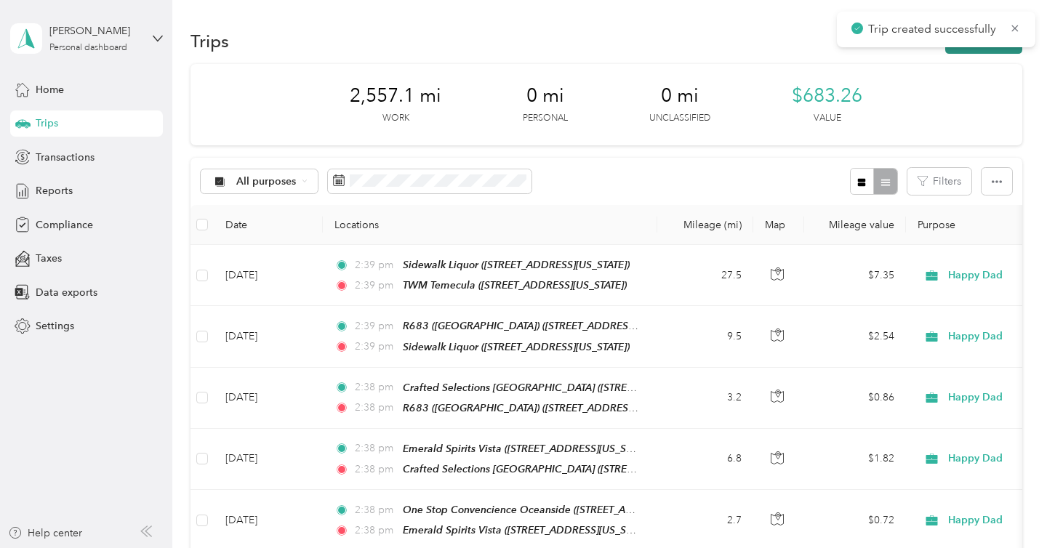
click at [1007, 49] on button "New trip" at bounding box center [983, 40] width 77 height 25
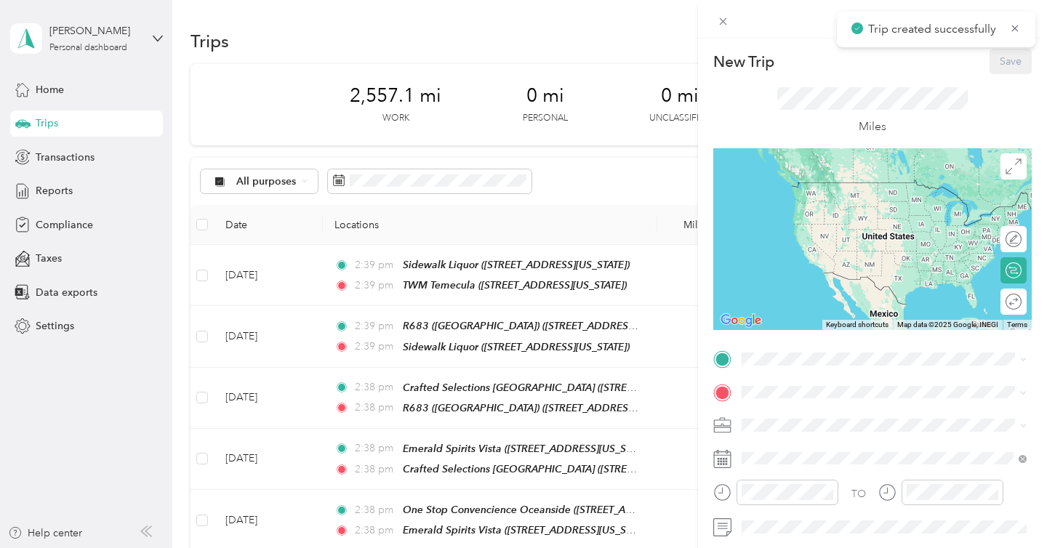
click at [814, 346] on div "New Trip Save This trip cannot be edited because it is either under review, app…" at bounding box center [872, 374] width 318 height 650
click at [861, 212] on div "TWM Temecula [STREET_ADDRESS][US_STATE]" at bounding box center [841, 196] width 145 height 31
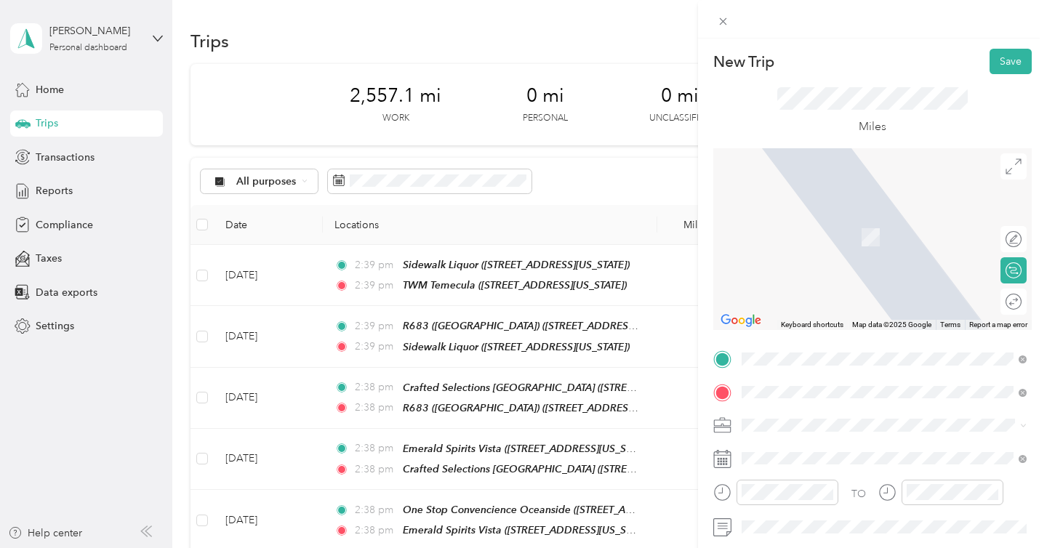
click at [845, 217] on span "[GEOGRAPHIC_DATA][US_STATE]" at bounding box center [848, 215] width 158 height 13
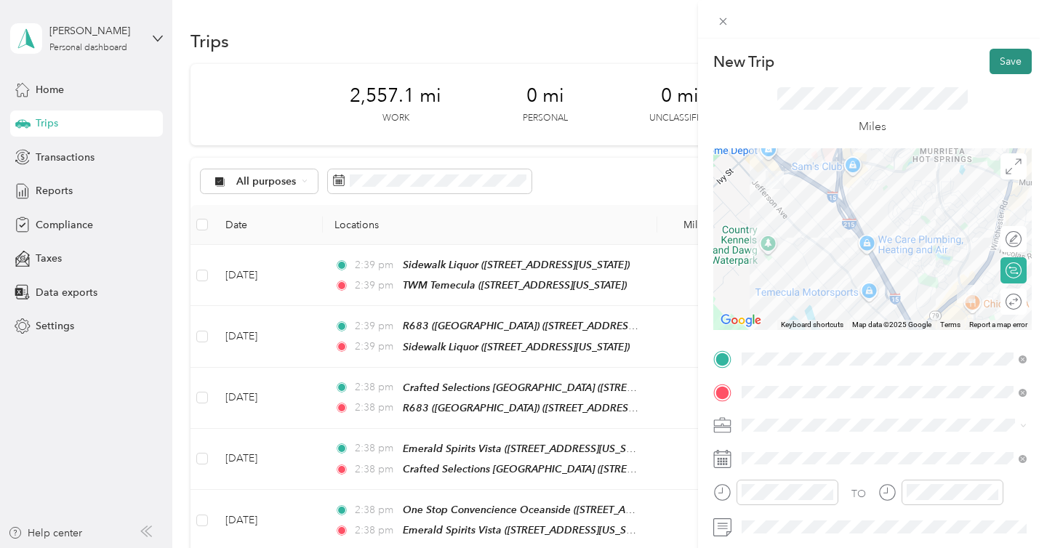
click at [1008, 66] on button "Save" at bounding box center [1010, 61] width 42 height 25
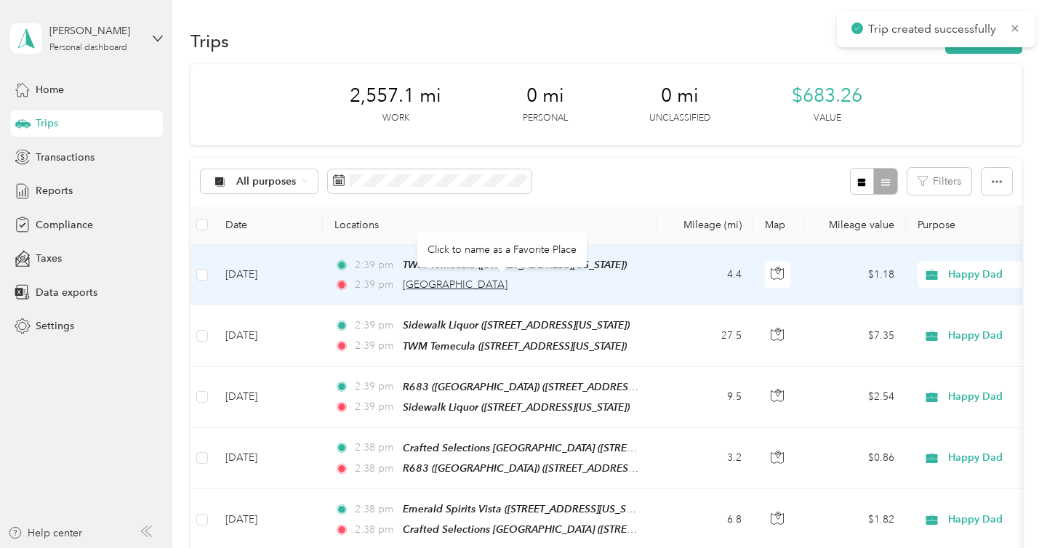
click at [488, 286] on span "[GEOGRAPHIC_DATA]" at bounding box center [455, 284] width 105 height 12
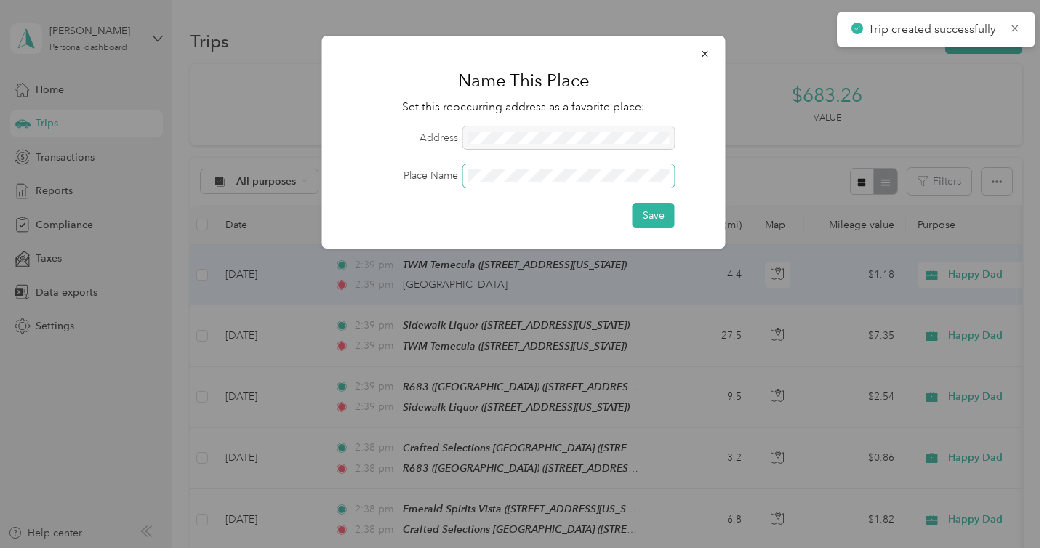
click at [518, 182] on span at bounding box center [569, 175] width 212 height 23
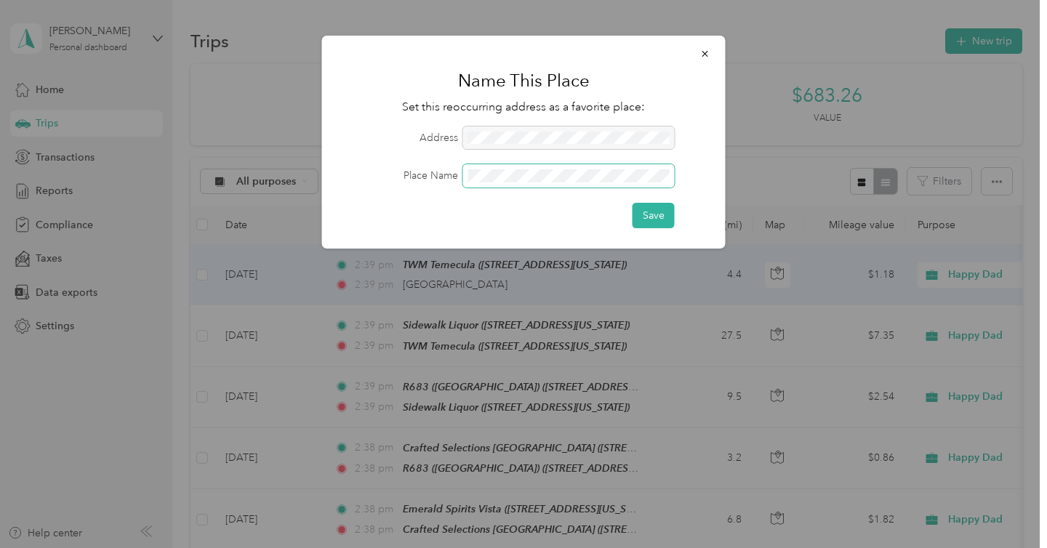
click at [632, 203] on button "Save" at bounding box center [653, 215] width 42 height 25
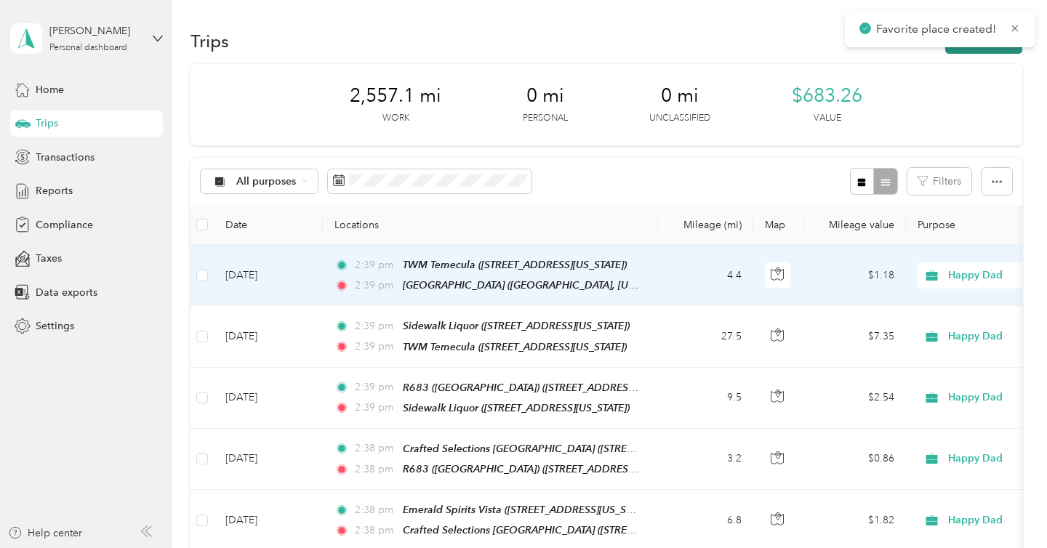
click at [991, 48] on button "New trip" at bounding box center [983, 40] width 77 height 25
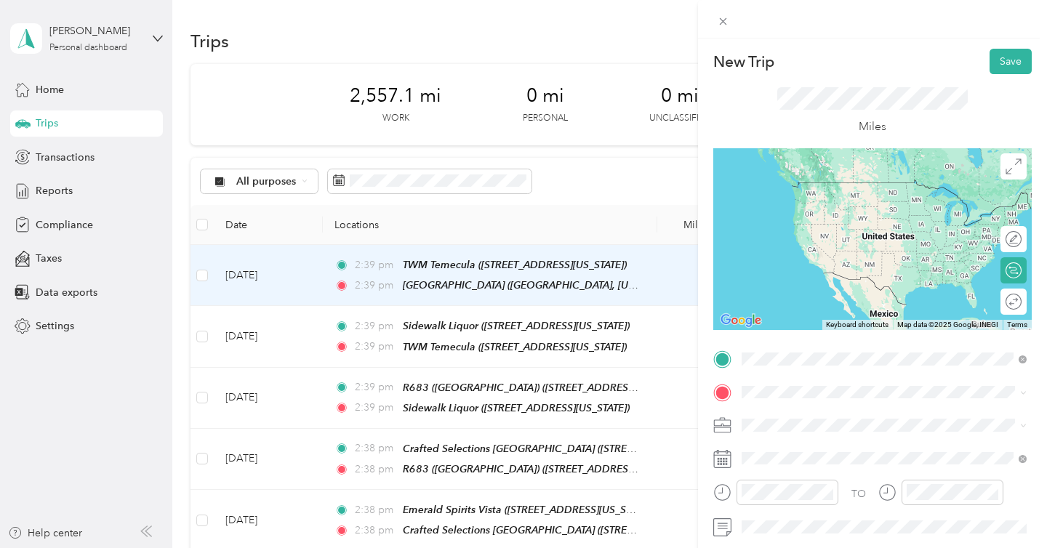
click at [818, 209] on div "[GEOGRAPHIC_DATA] [STREET_ADDRESS][US_STATE]" at bounding box center [841, 196] width 145 height 31
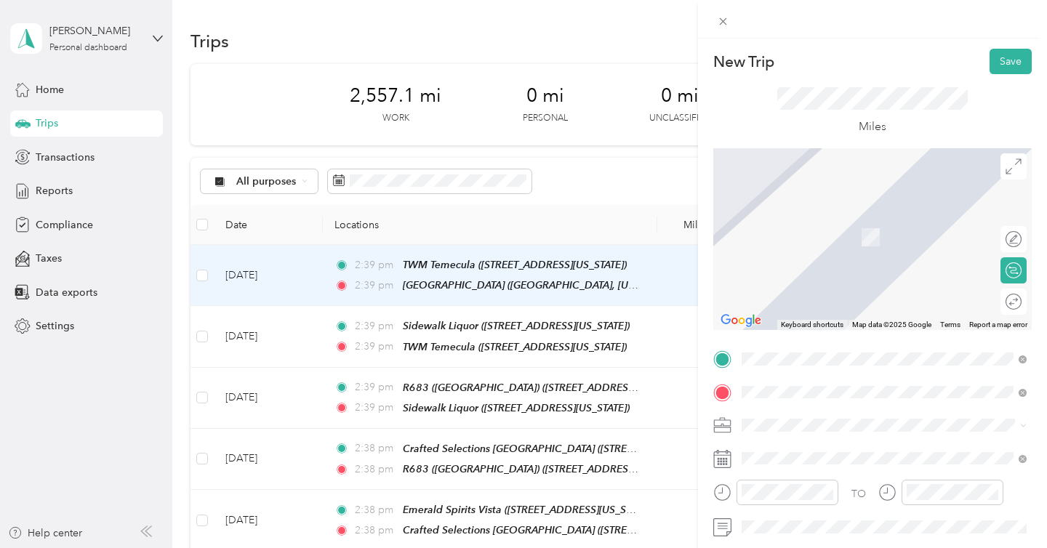
click at [843, 242] on span "[STREET_ADDRESS][US_STATE]" at bounding box center [841, 236] width 145 height 12
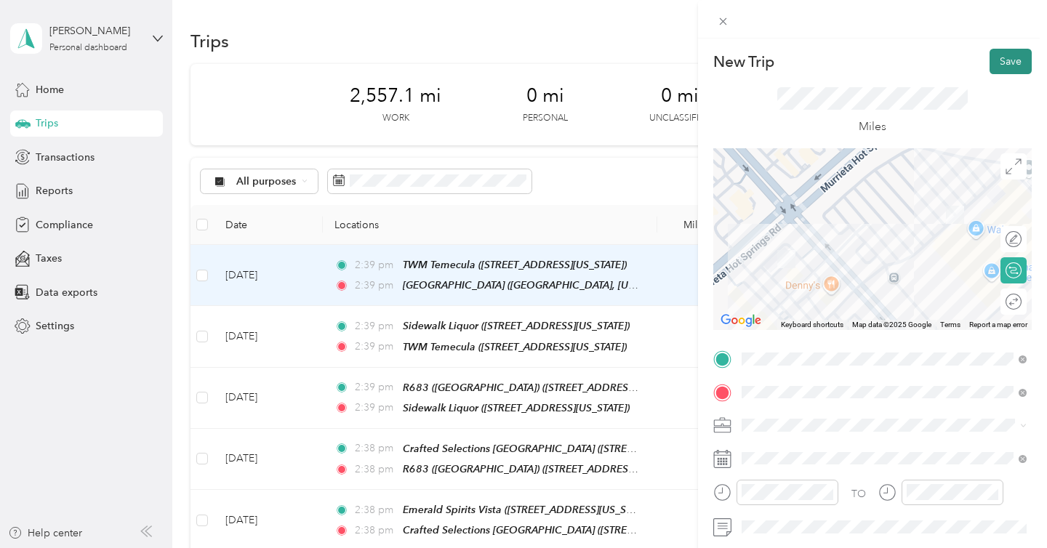
click at [1011, 68] on button "Save" at bounding box center [1010, 61] width 42 height 25
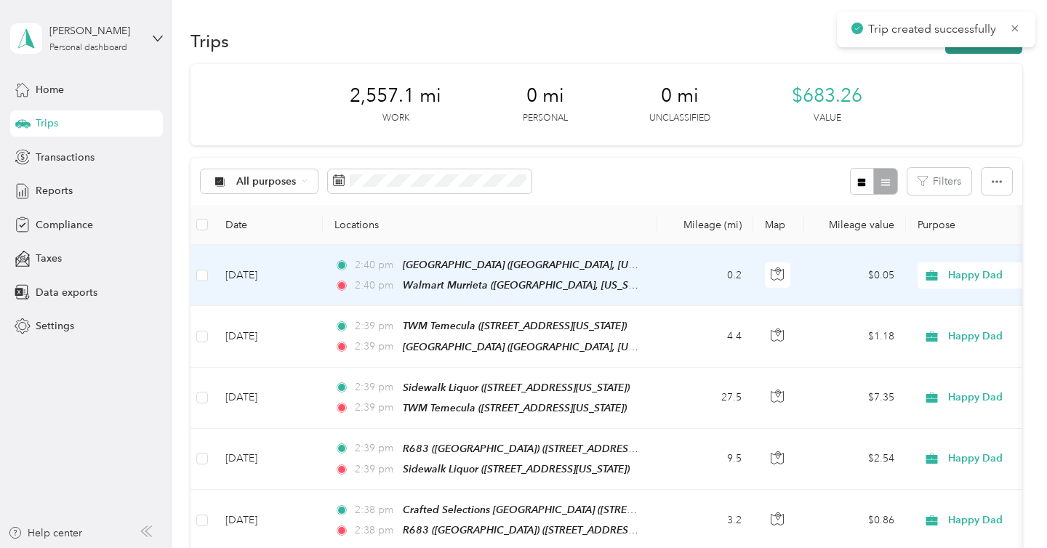
click at [1002, 49] on button "New trip" at bounding box center [983, 40] width 77 height 25
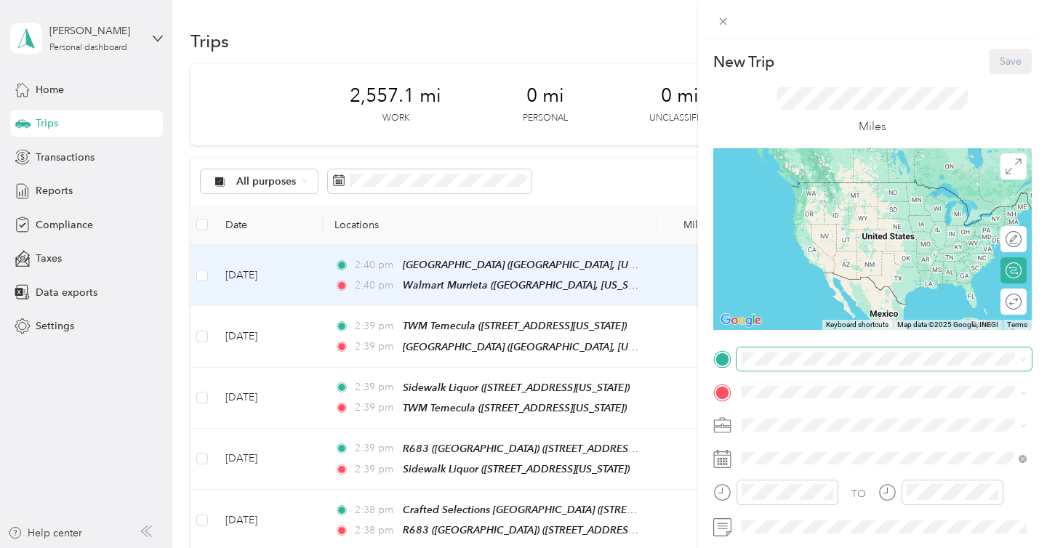
click at [779, 365] on span at bounding box center [883, 358] width 295 height 23
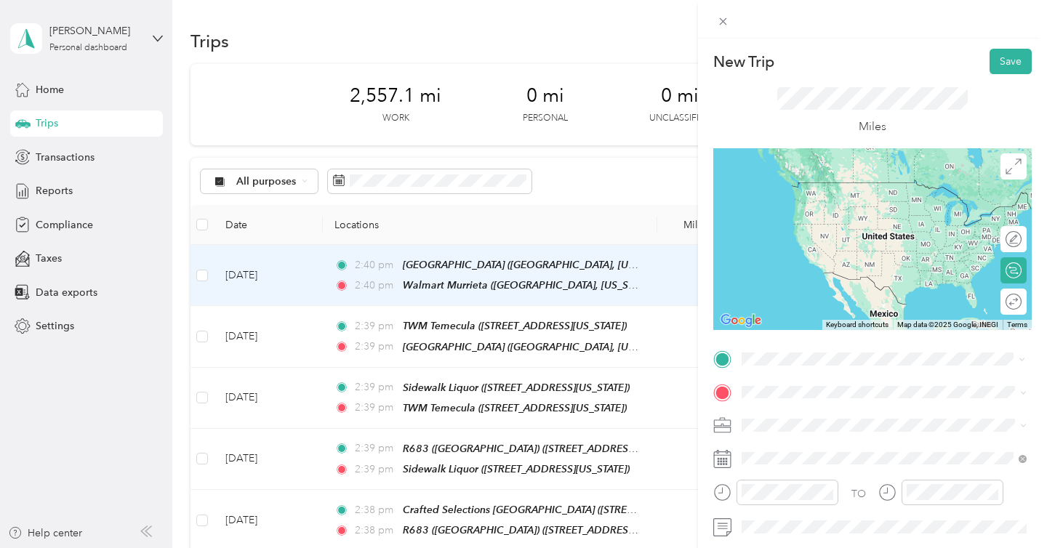
click at [844, 210] on span "[STREET_ADDRESS][US_STATE]" at bounding box center [841, 204] width 145 height 12
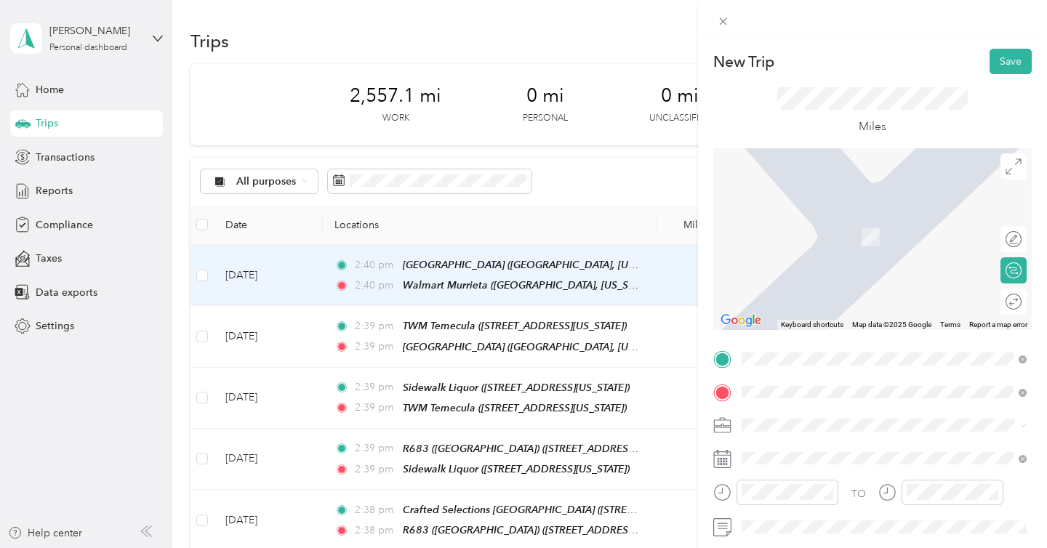
click at [846, 243] on span "[STREET_ADDRESS][PERSON_NAME][US_STATE]" at bounding box center [882, 236] width 226 height 12
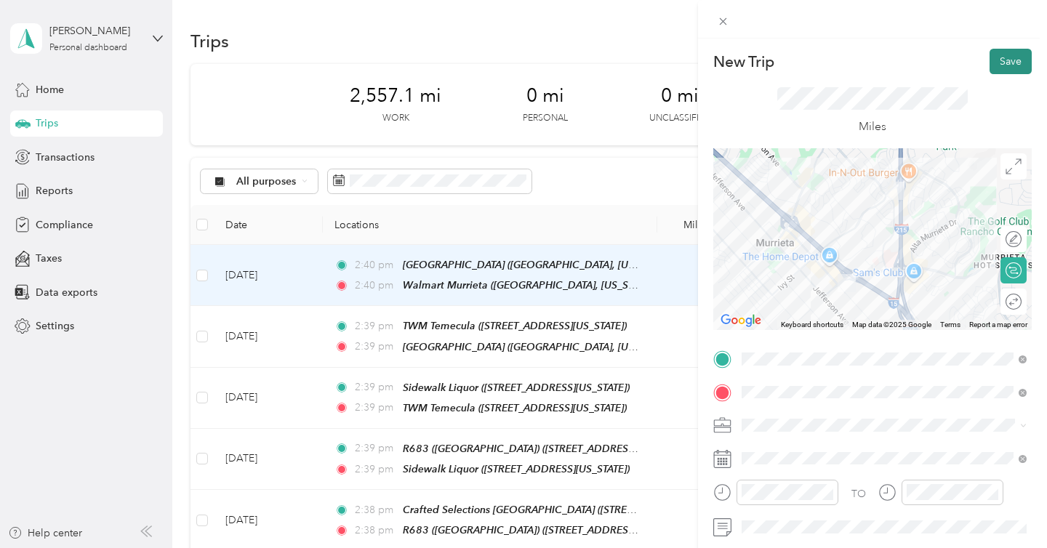
click at [1018, 62] on button "Save" at bounding box center [1010, 61] width 42 height 25
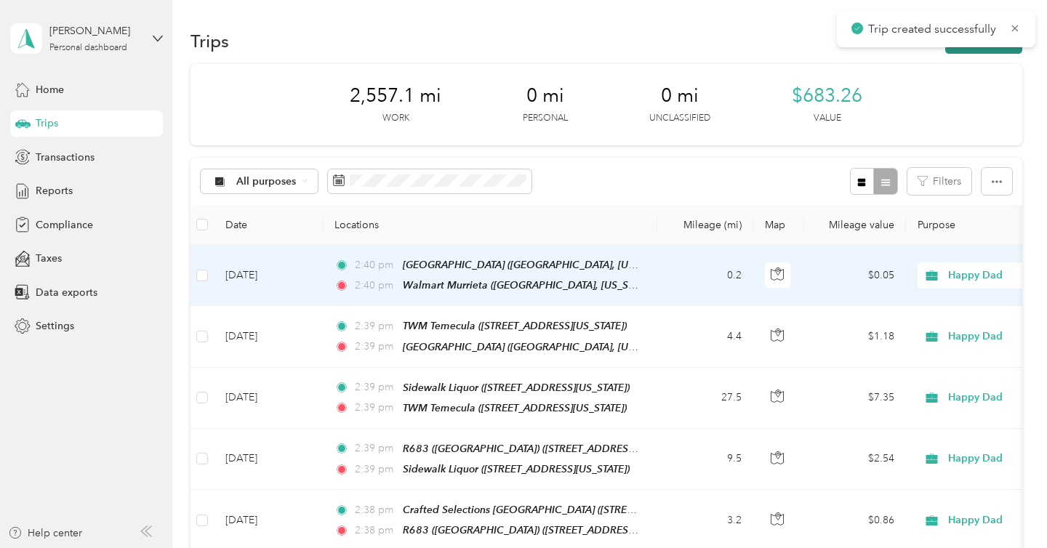
click at [1002, 48] on button "New trip" at bounding box center [983, 40] width 77 height 25
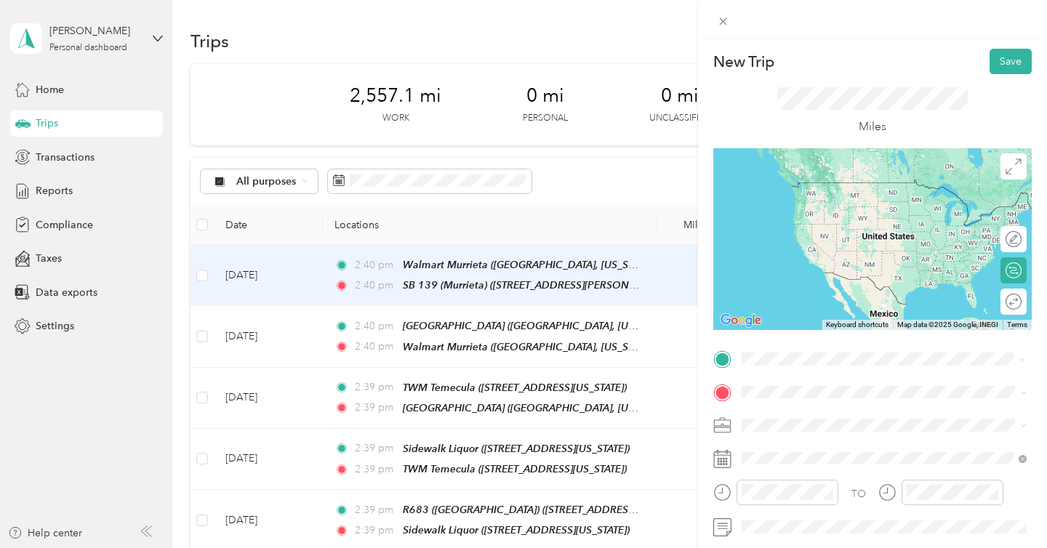
click at [832, 185] on strong "SB 139 ([GEOGRAPHIC_DATA])" at bounding box center [845, 187] width 153 height 13
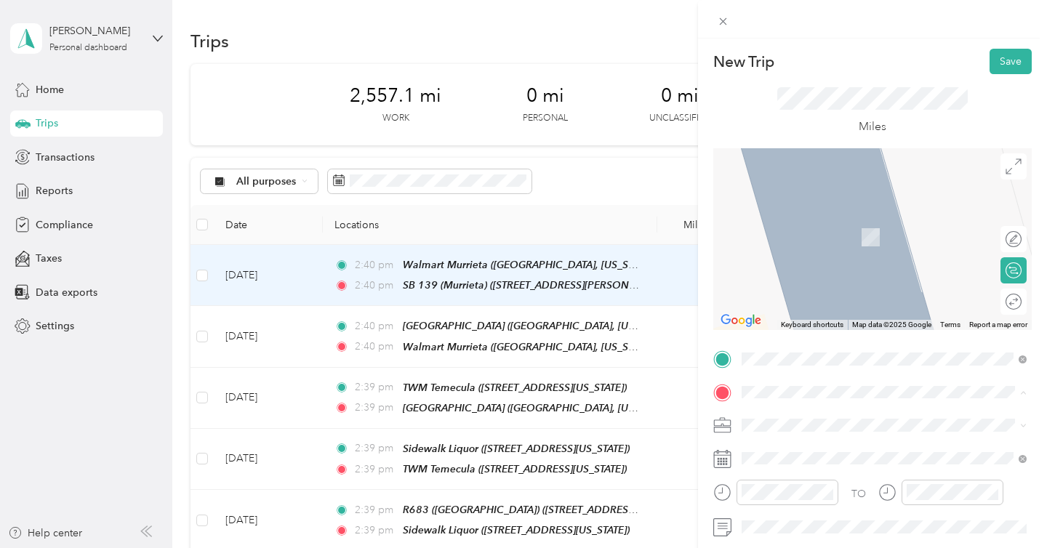
click at [836, 246] on span "39888 Hillsboro Cir, [GEOGRAPHIC_DATA], [GEOGRAPHIC_DATA], [GEOGRAPHIC_DATA] , …" at bounding box center [879, 259] width 221 height 58
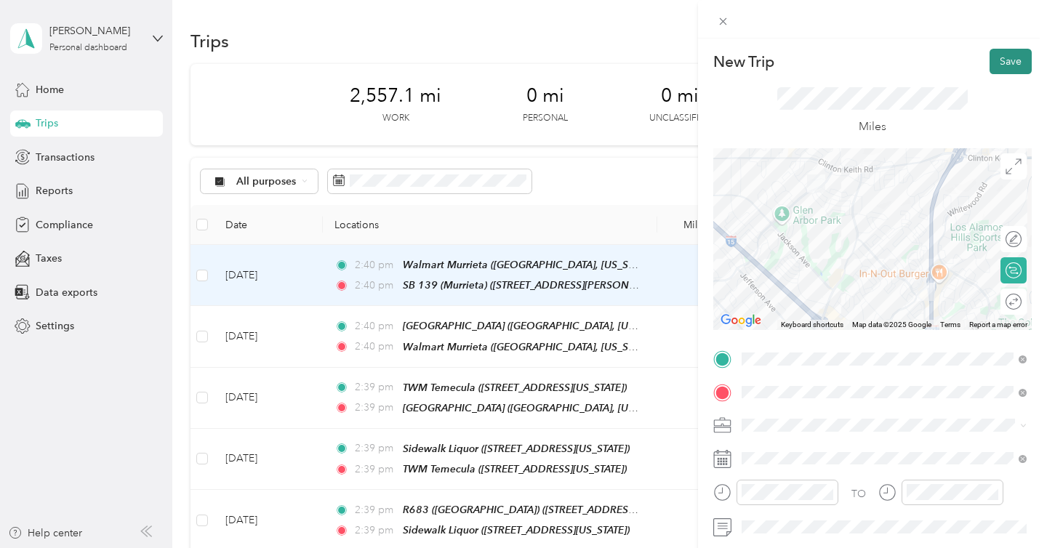
click at [1003, 67] on button "Save" at bounding box center [1010, 61] width 42 height 25
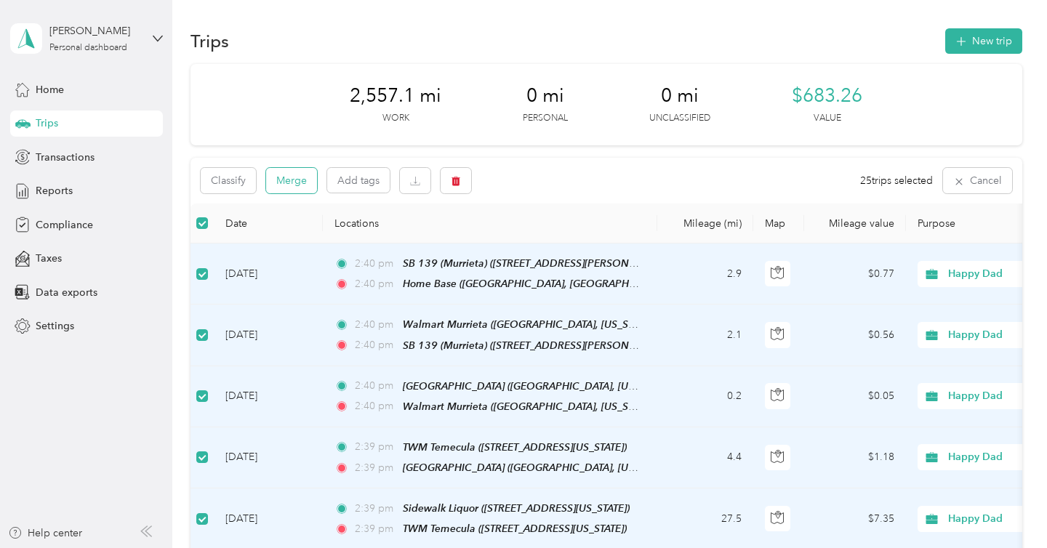
click at [291, 187] on button "Merge" at bounding box center [291, 180] width 51 height 25
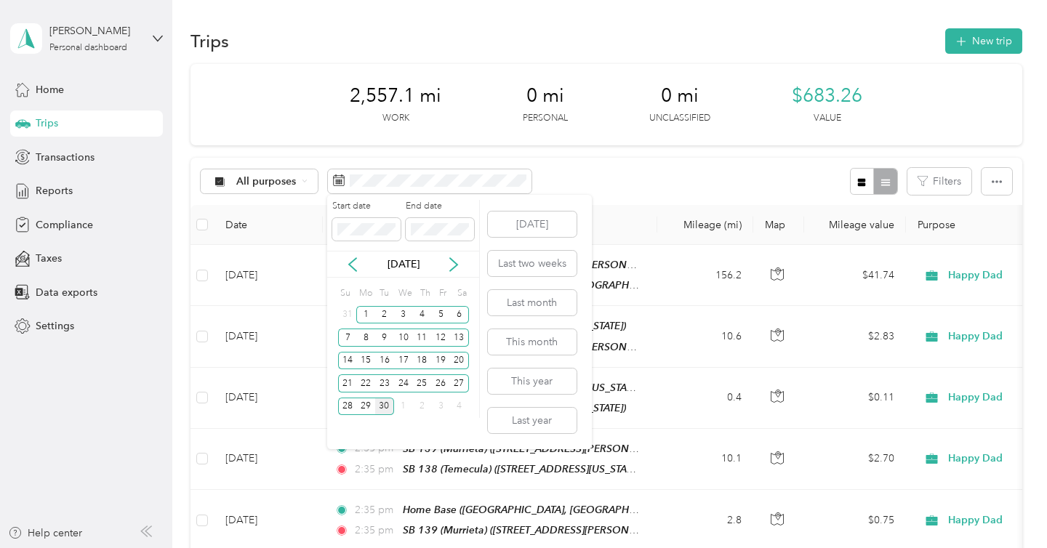
click at [390, 409] on div "30" at bounding box center [384, 407] width 19 height 18
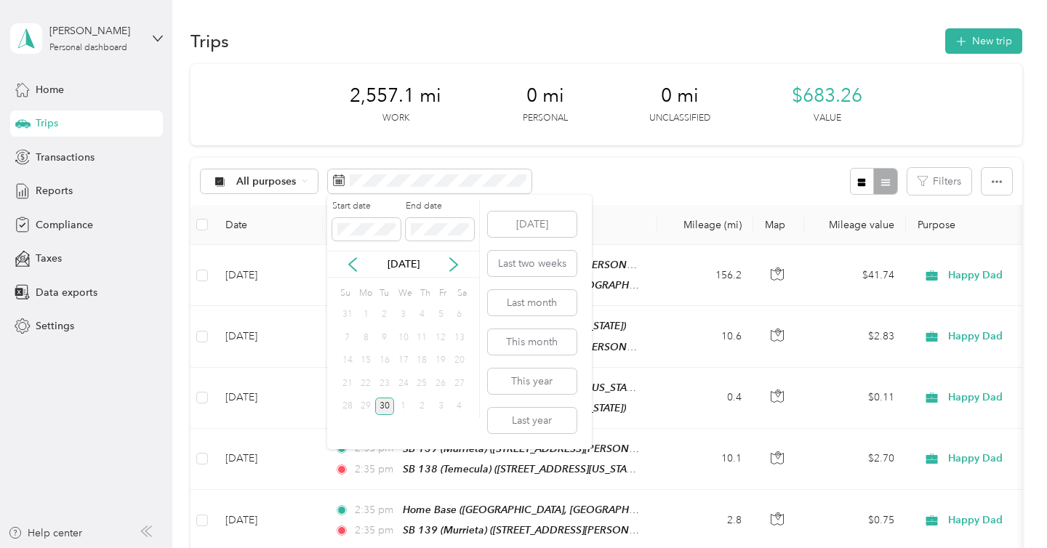
click at [390, 409] on div "30" at bounding box center [384, 407] width 19 height 18
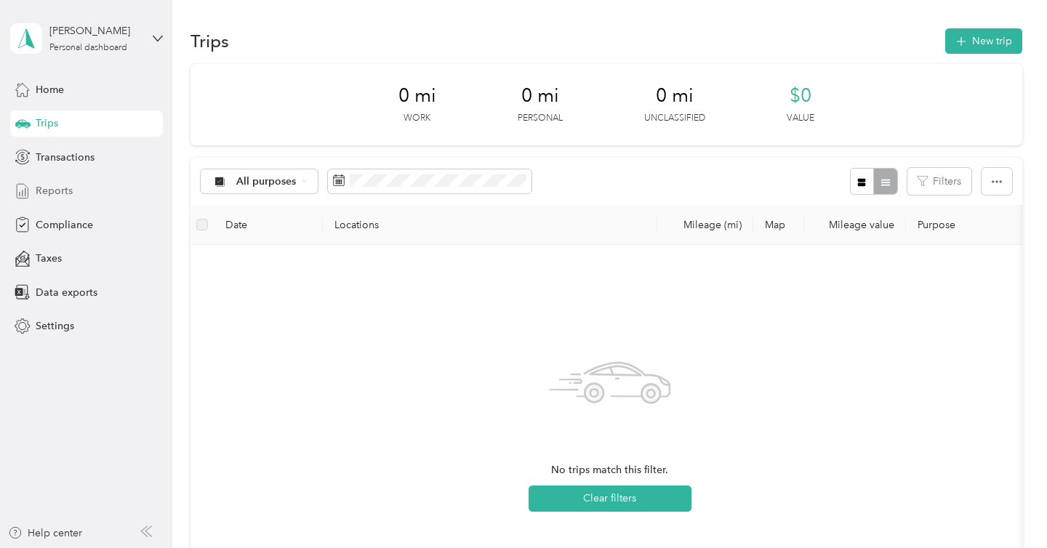
click at [113, 191] on div "Reports" at bounding box center [86, 191] width 153 height 26
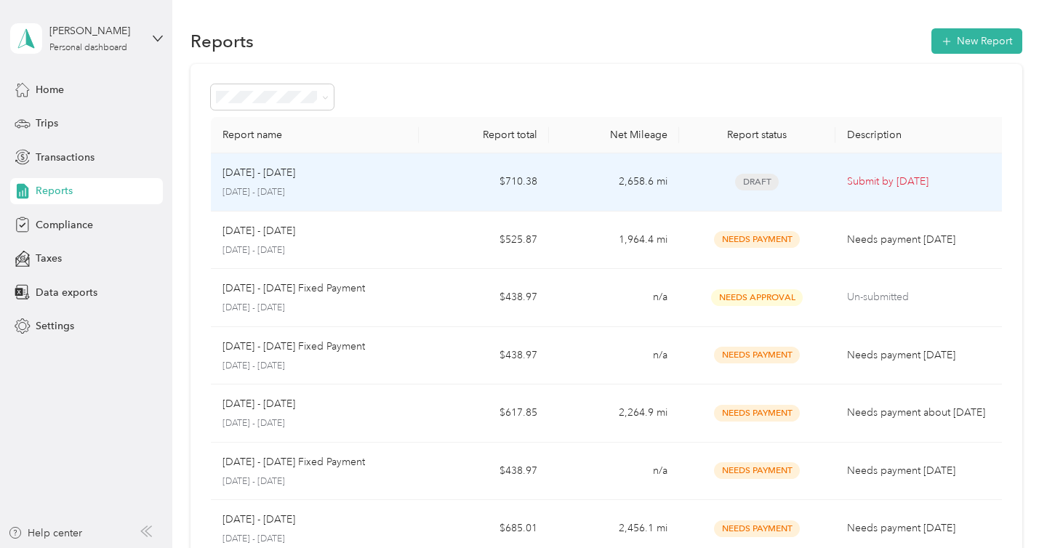
click at [429, 183] on td "$710.38" at bounding box center [484, 182] width 130 height 58
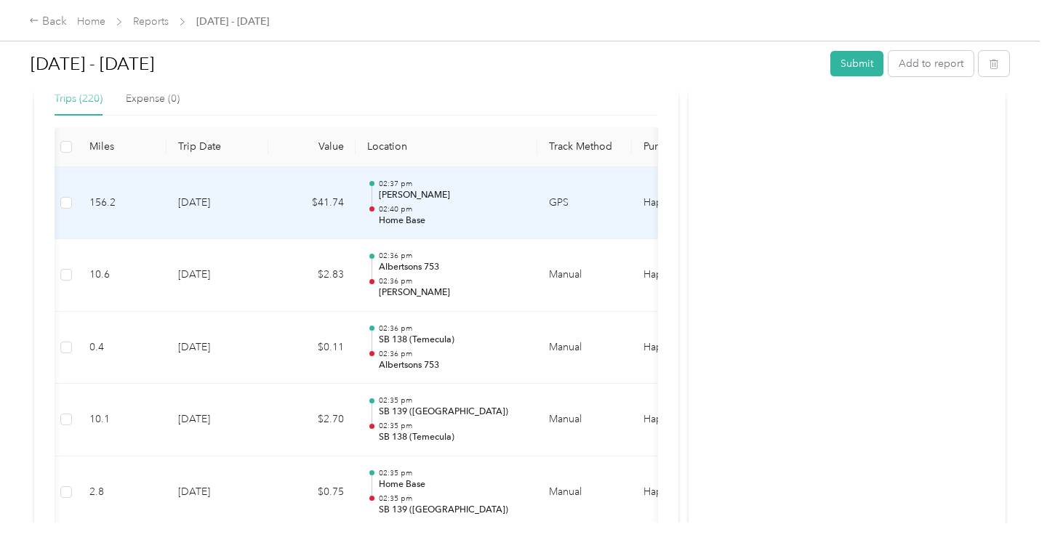
scroll to position [0, 17]
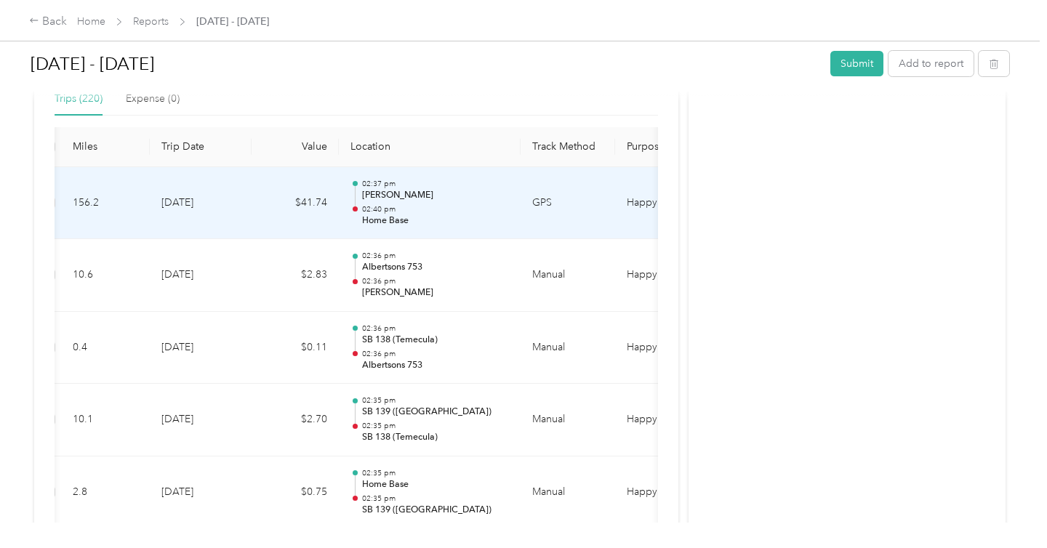
click at [293, 221] on td "$41.74" at bounding box center [294, 203] width 87 height 73
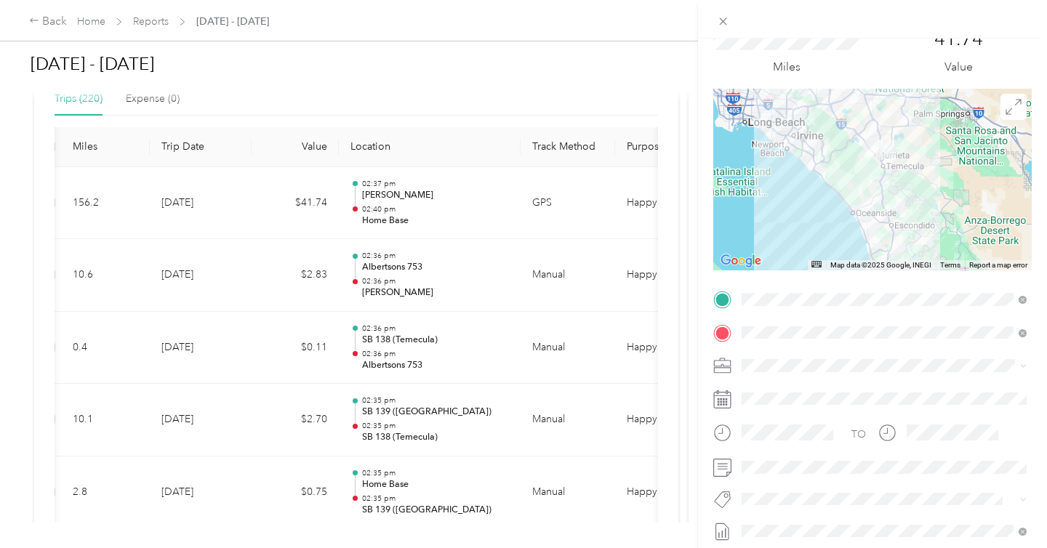
scroll to position [0, 0]
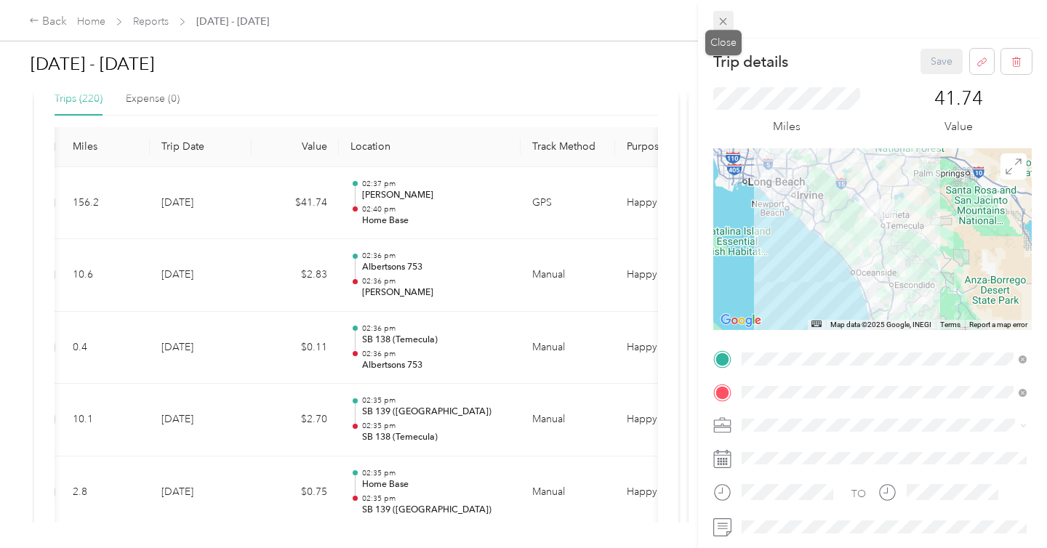
click at [725, 19] on icon at bounding box center [723, 21] width 12 height 12
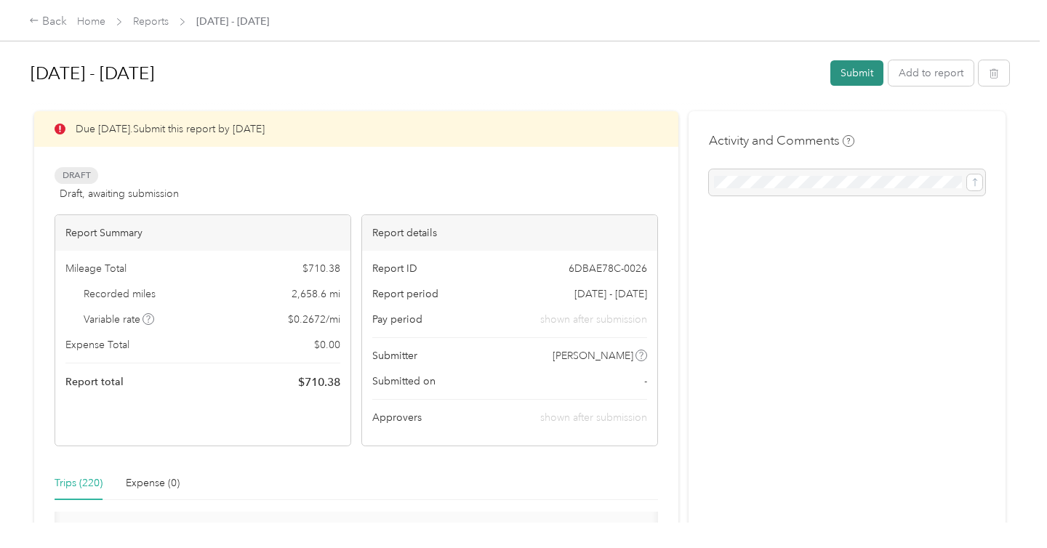
click at [844, 76] on button "Submit" at bounding box center [856, 72] width 53 height 25
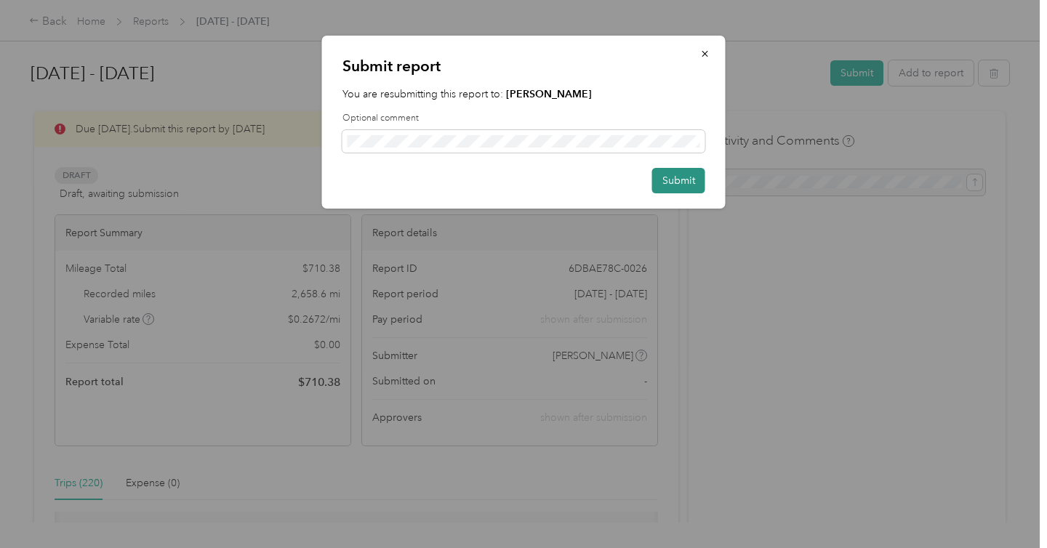
click at [665, 180] on button "Submit" at bounding box center [678, 180] width 53 height 25
